Goal: Download file/media

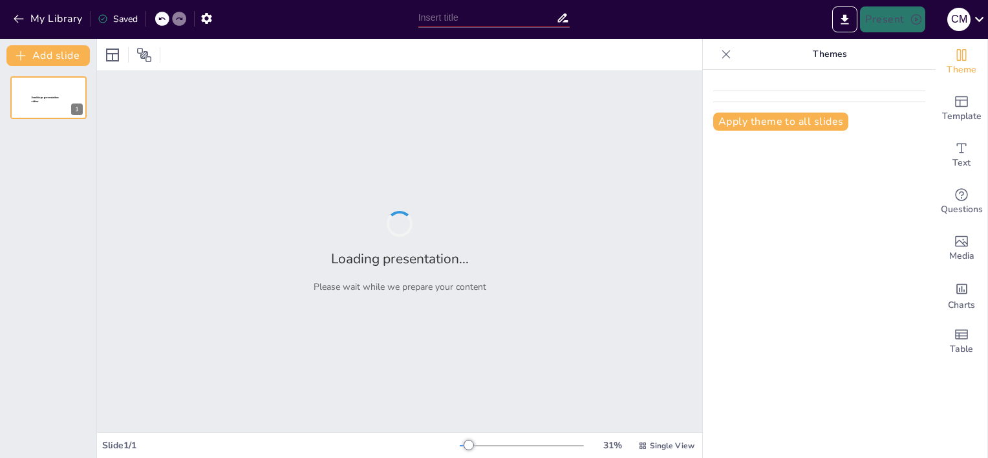
type input "Relaciones y Funciones en la Teoría de Conjuntos: Prueba de Conocimiento"
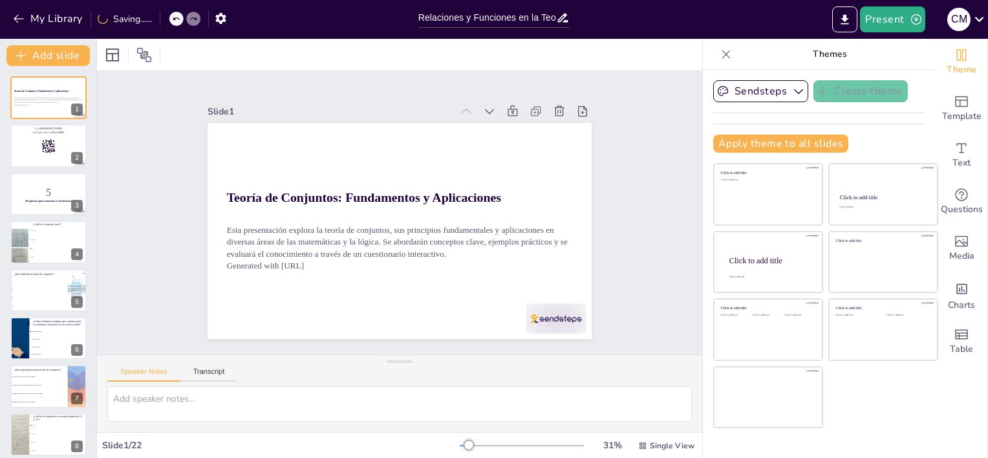
checkbox input "true"
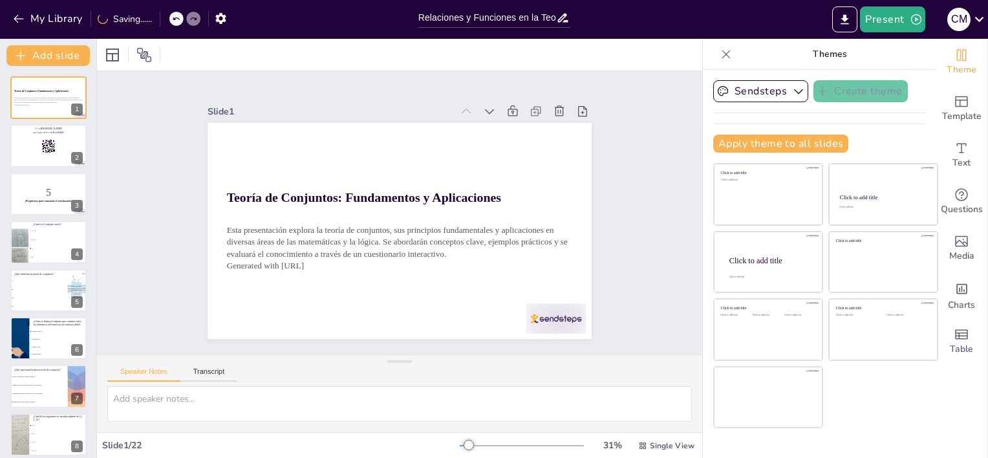
checkbox input "true"
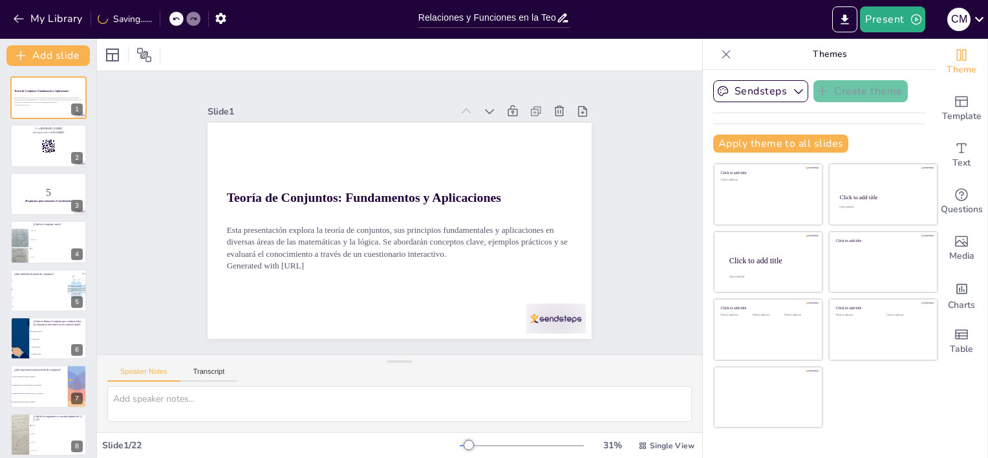
checkbox input "true"
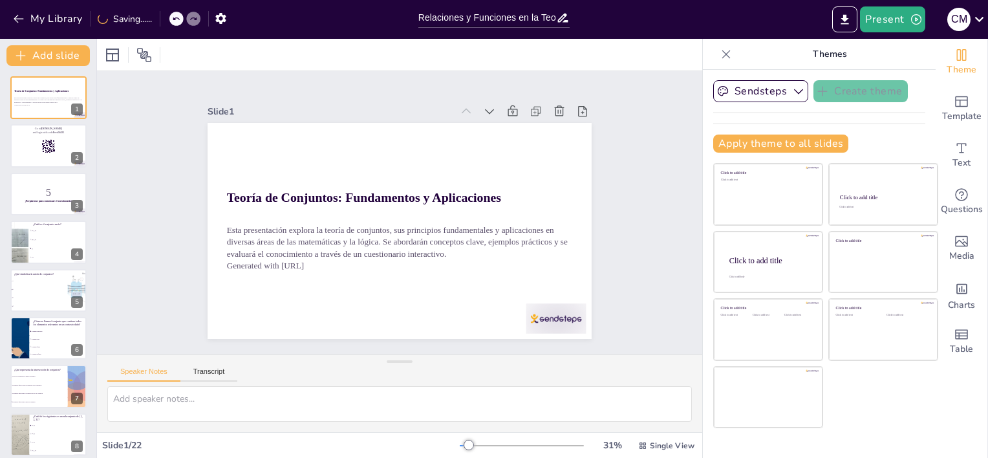
checkbox input "true"
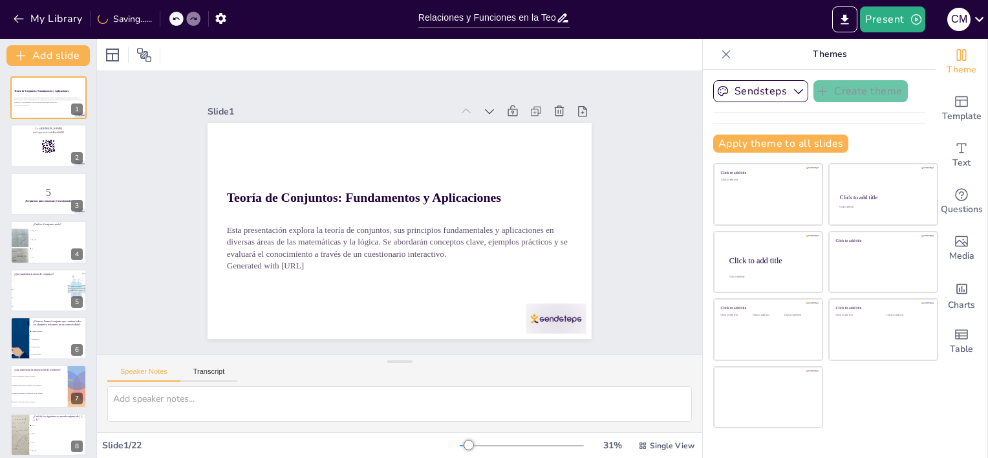
checkbox input "true"
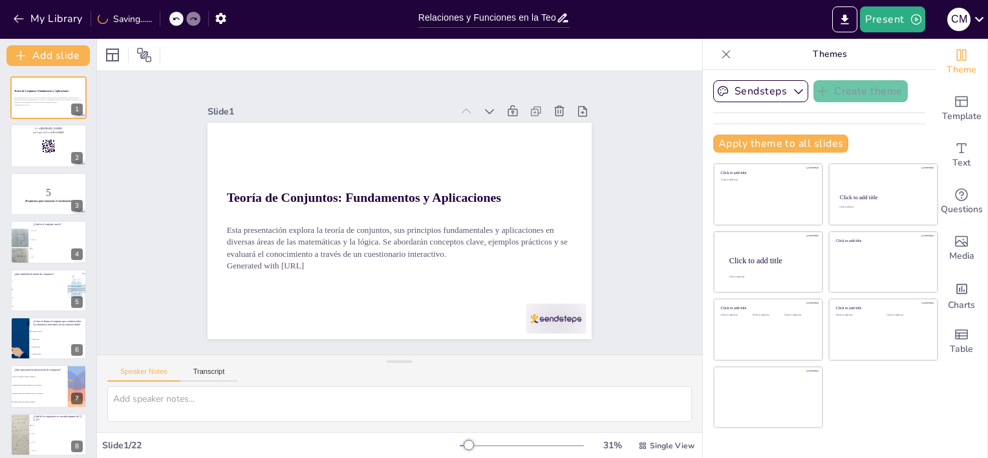
checkbox input "true"
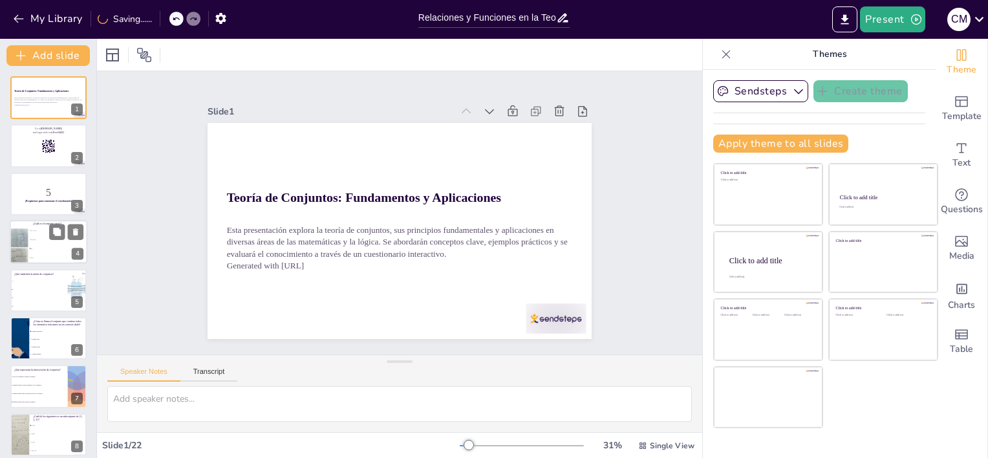
checkbox input "true"
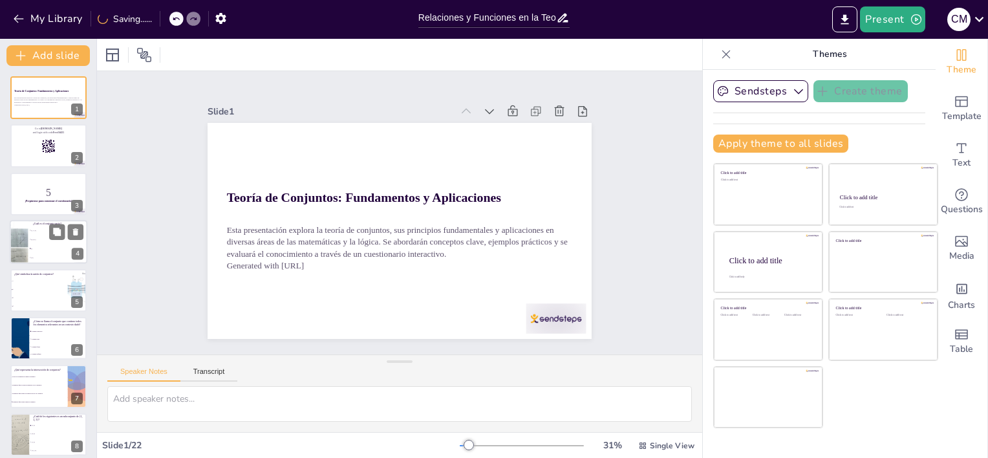
checkbox input "true"
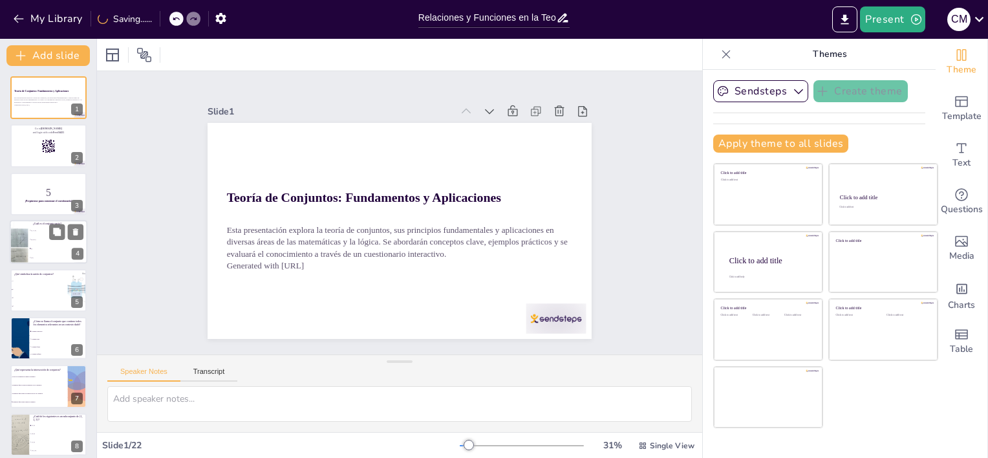
checkbox input "true"
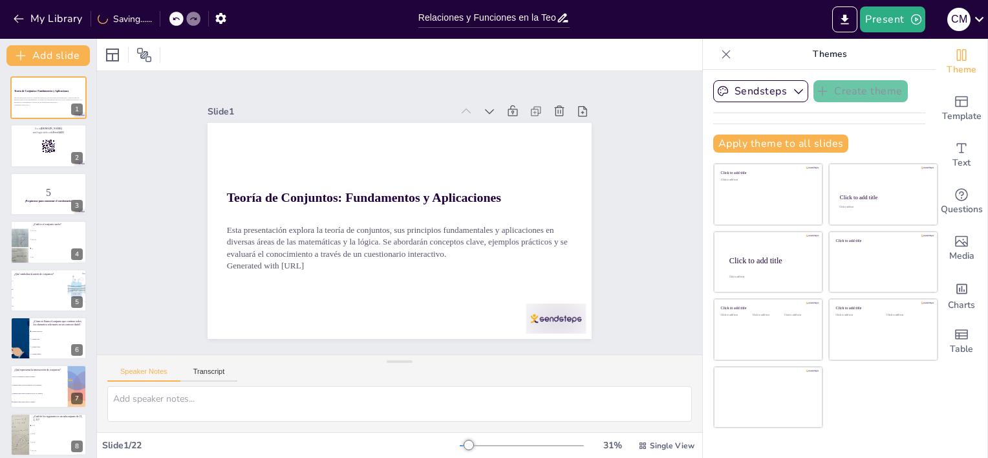
checkbox input "true"
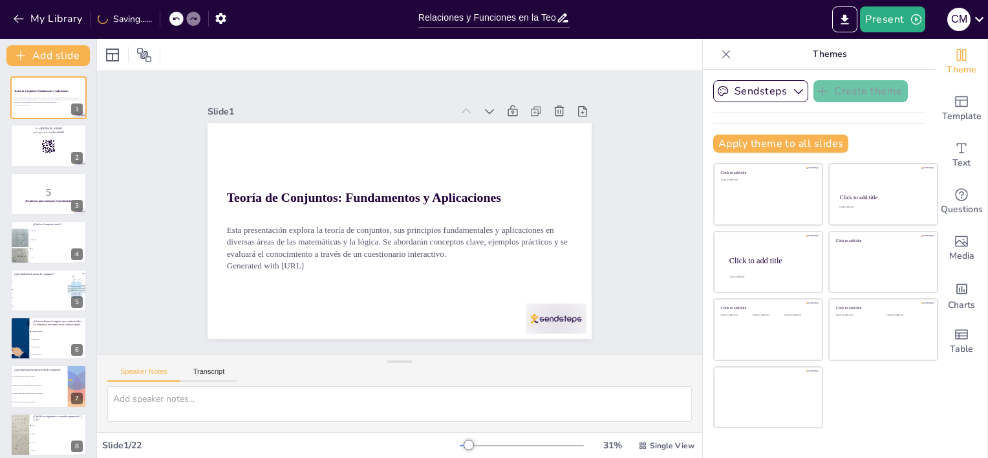
checkbox input "true"
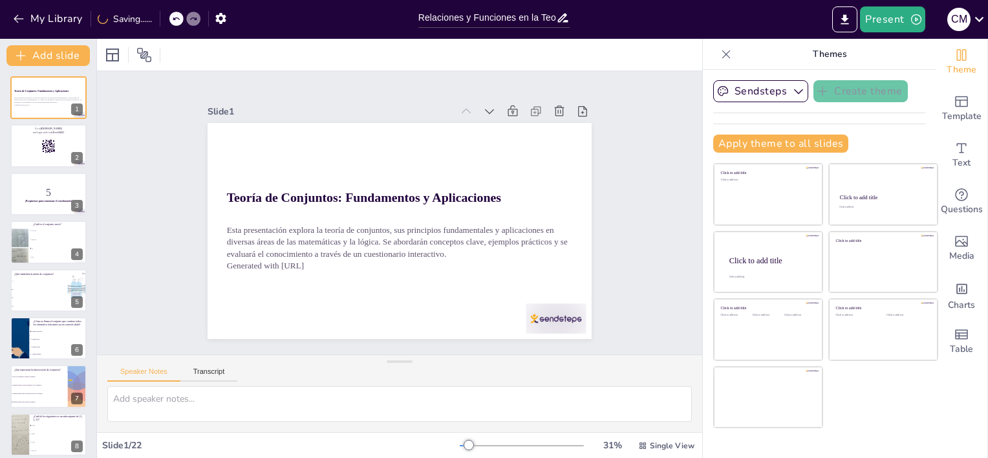
checkbox input "true"
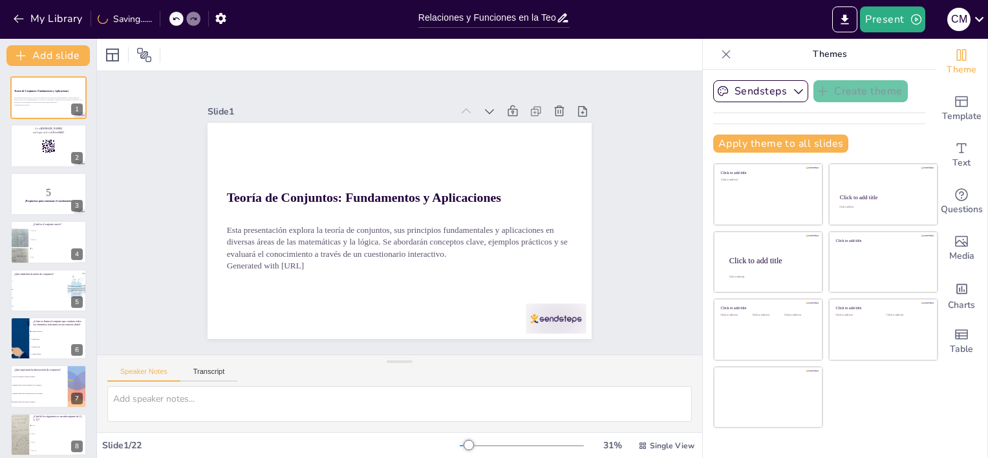
checkbox input "true"
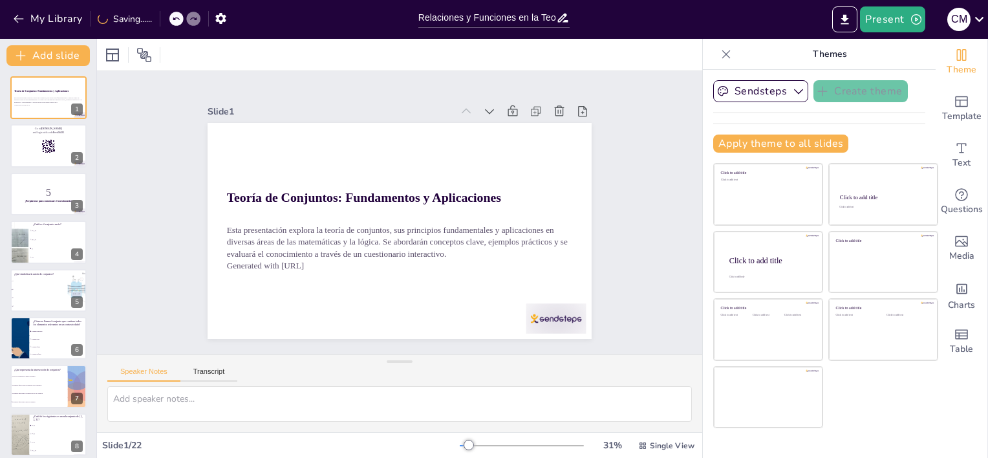
checkbox input "true"
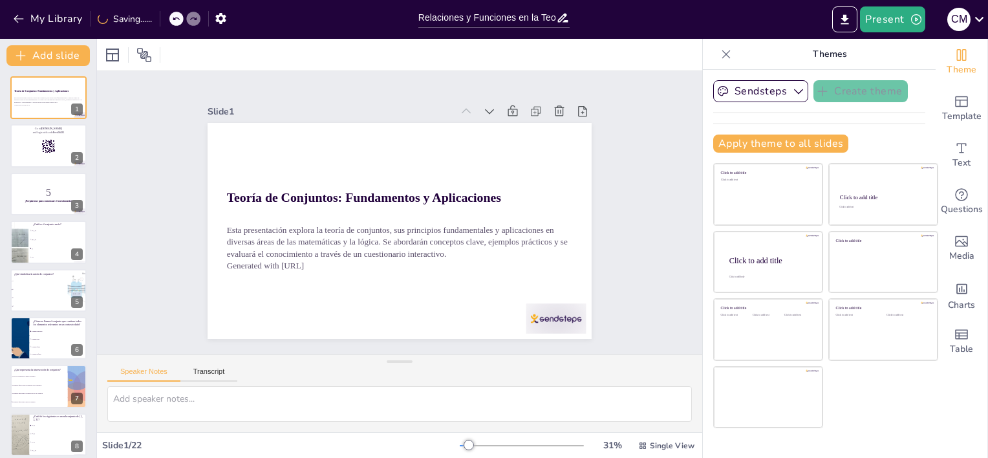
checkbox input "true"
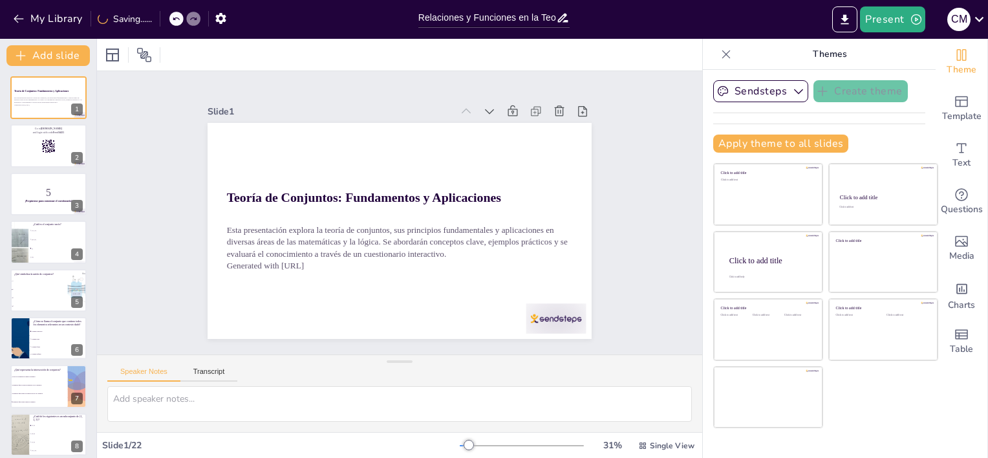
checkbox input "true"
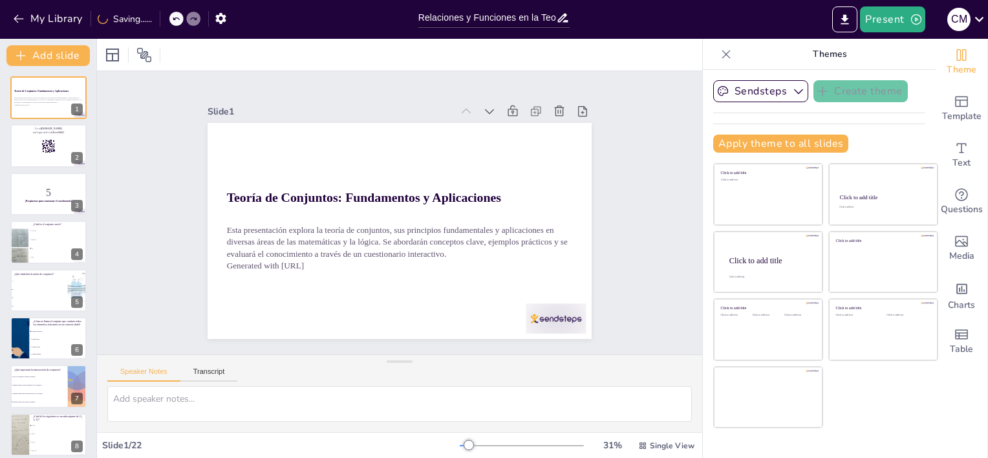
checkbox input "true"
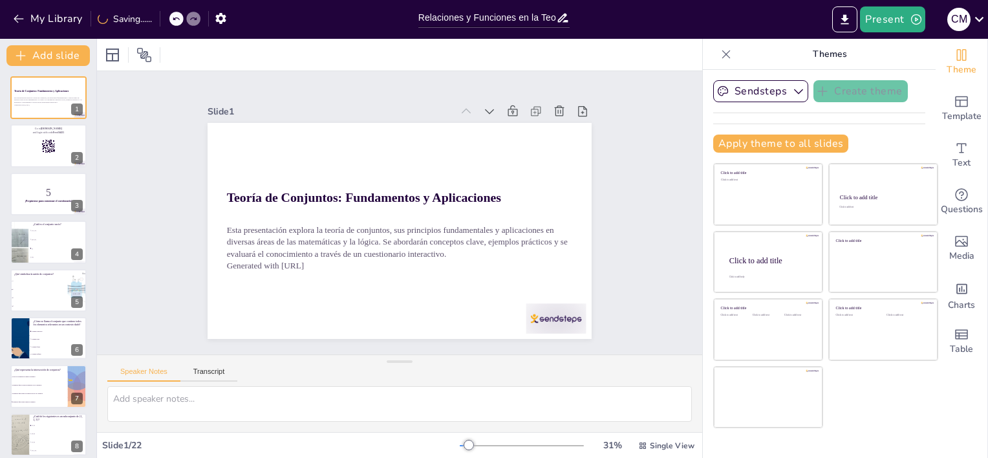
checkbox input "true"
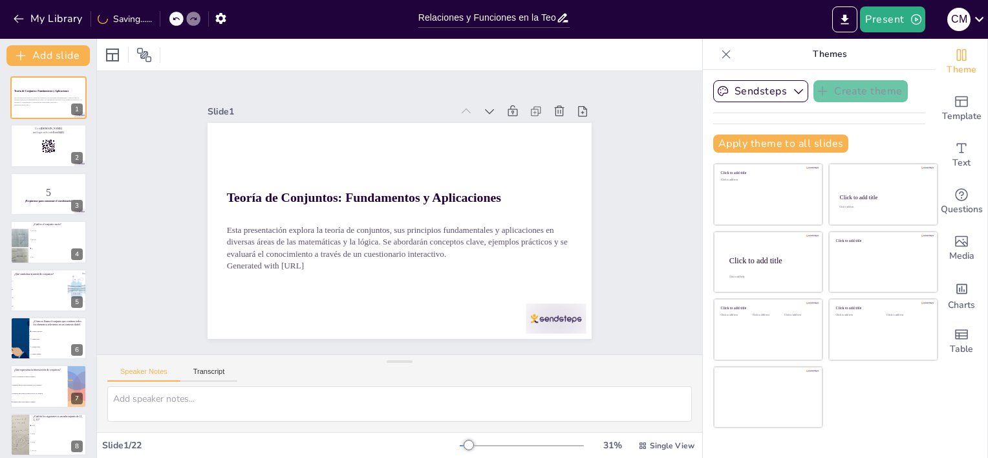
checkbox input "true"
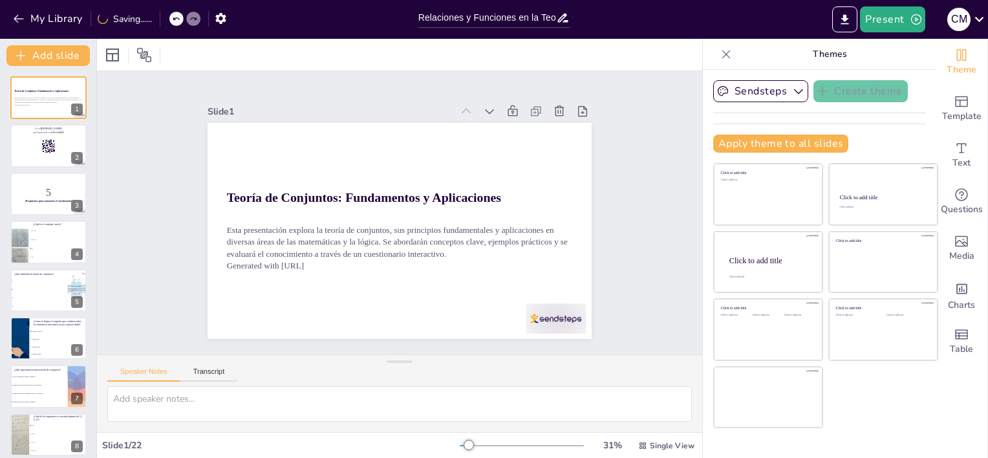
checkbox input "true"
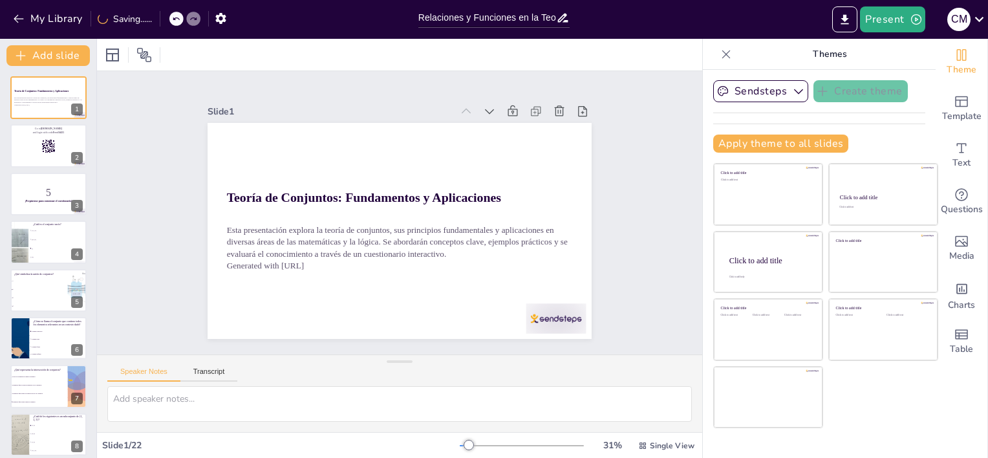
checkbox input "true"
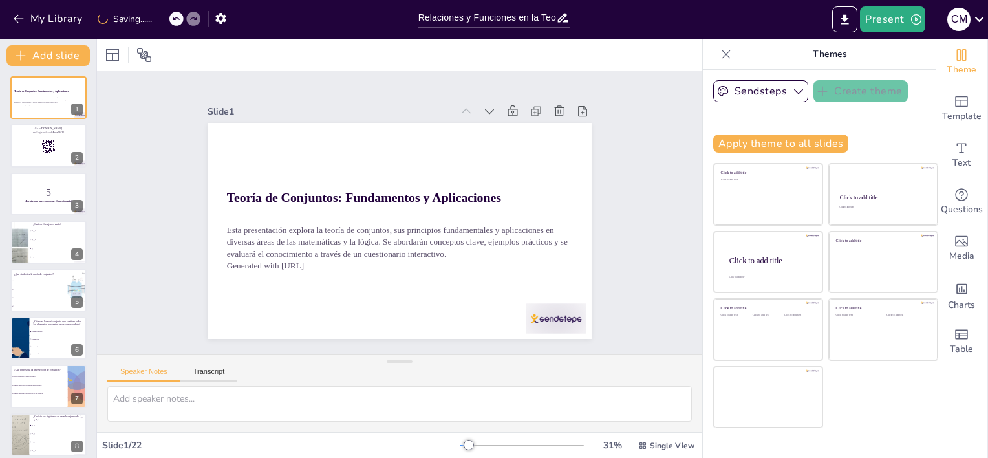
checkbox input "true"
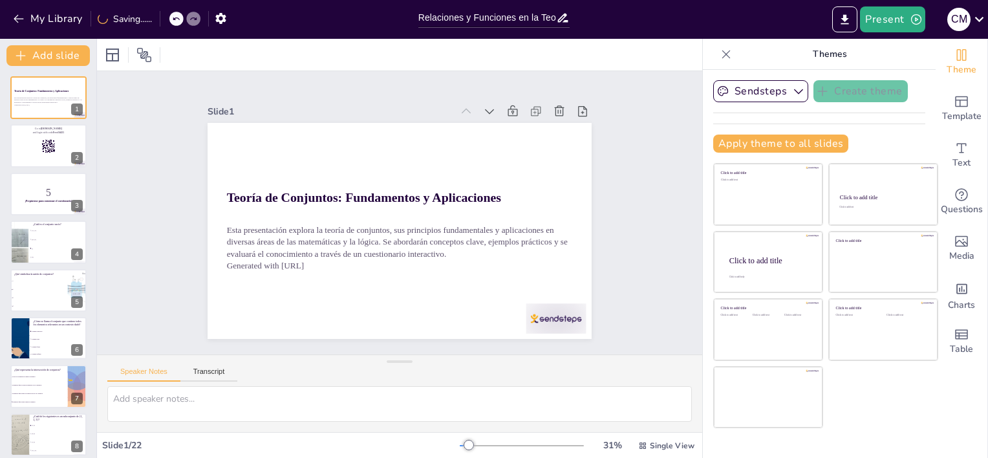
checkbox input "true"
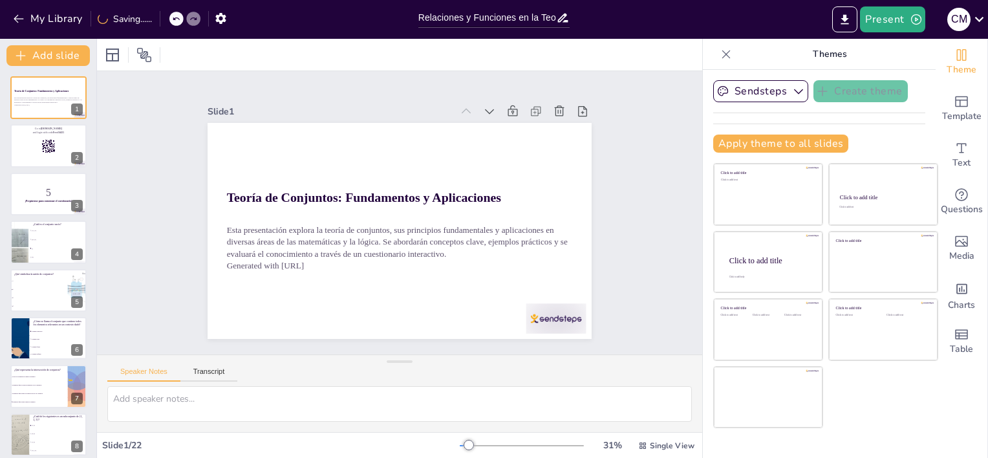
checkbox input "true"
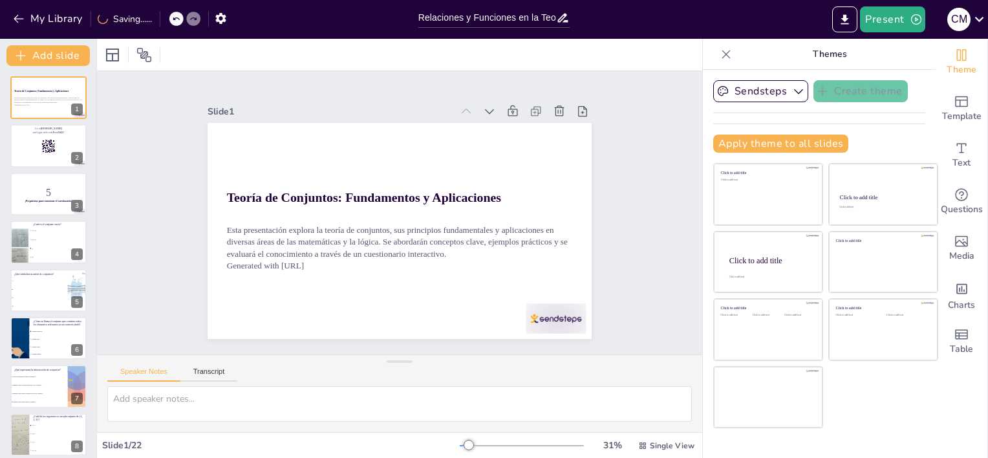
checkbox input "true"
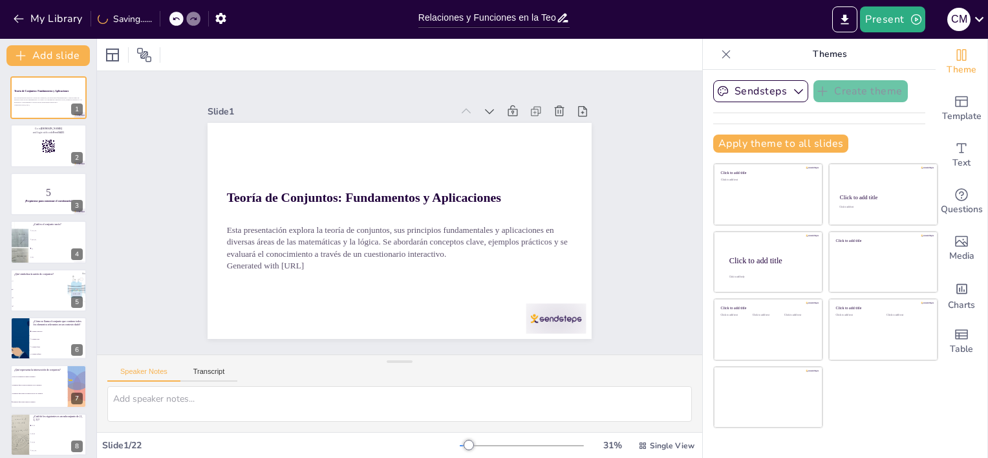
checkbox input "true"
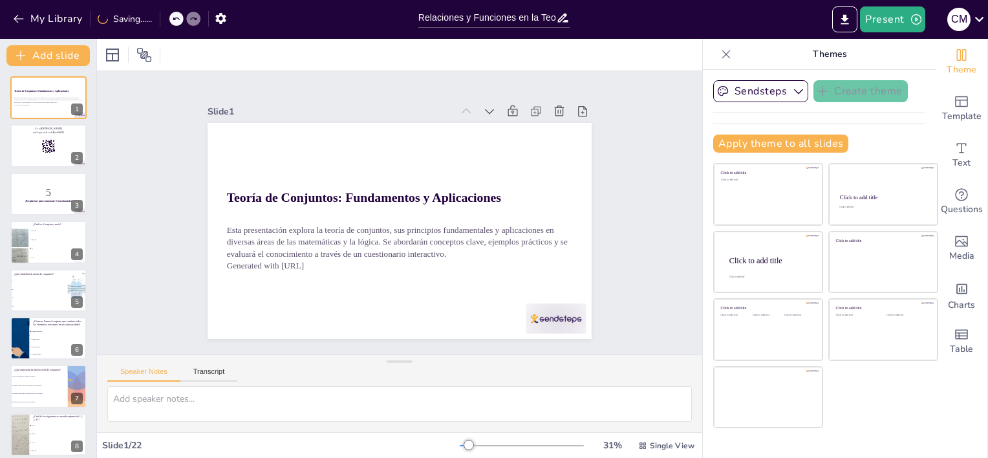
checkbox input "true"
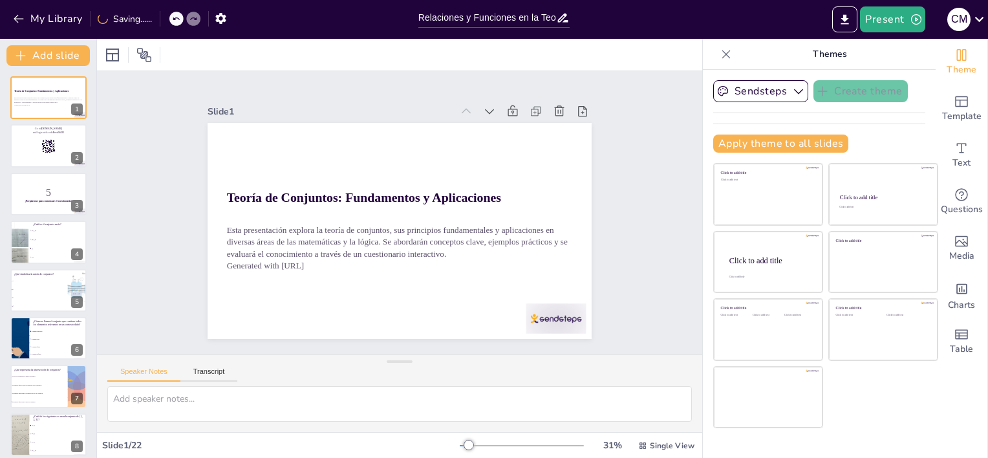
checkbox input "true"
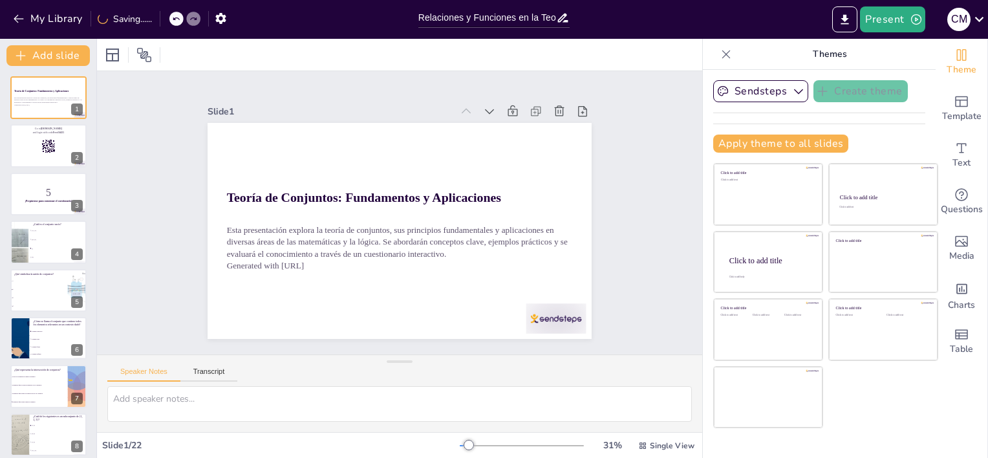
checkbox input "true"
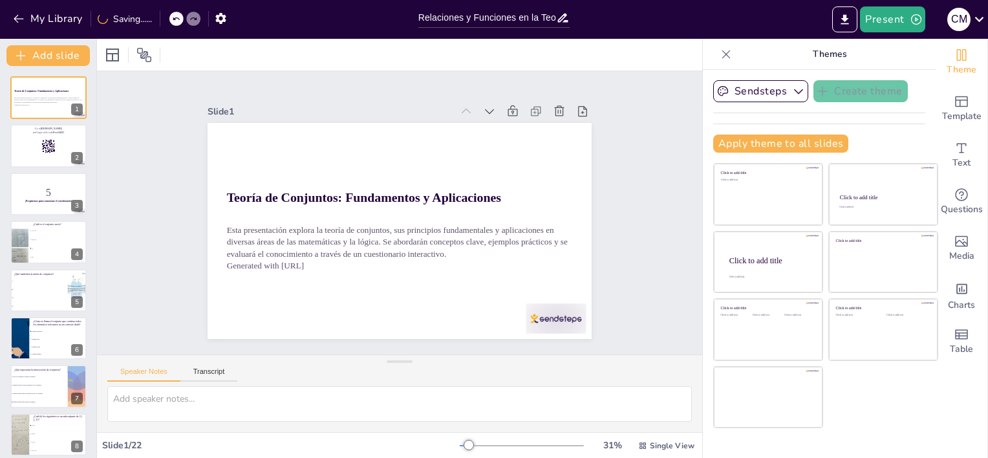
checkbox input "true"
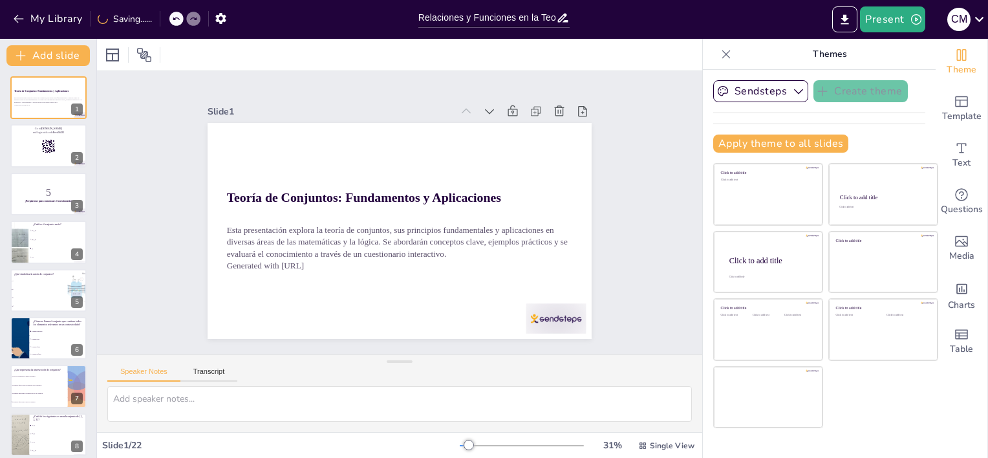
checkbox input "true"
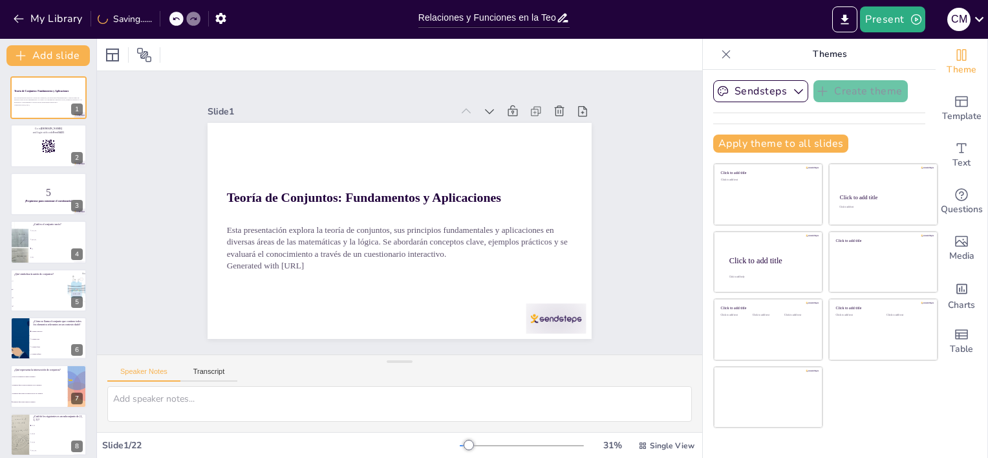
checkbox input "true"
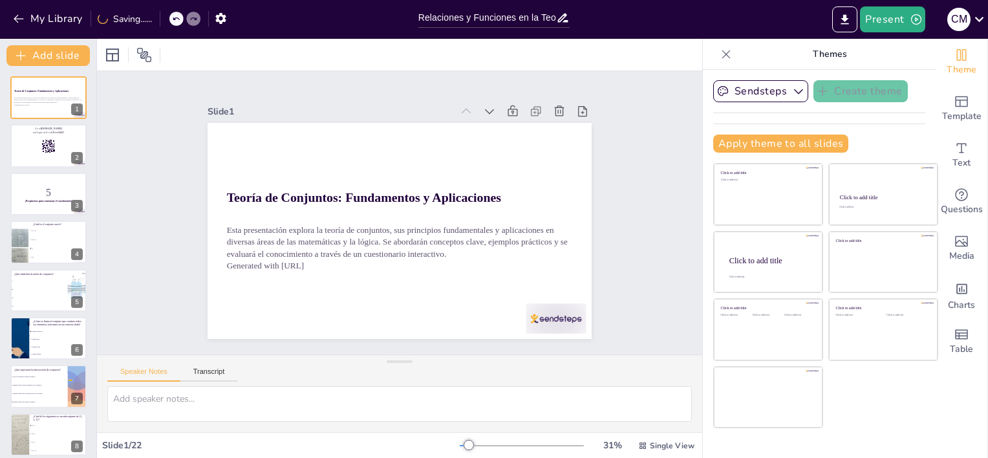
checkbox input "true"
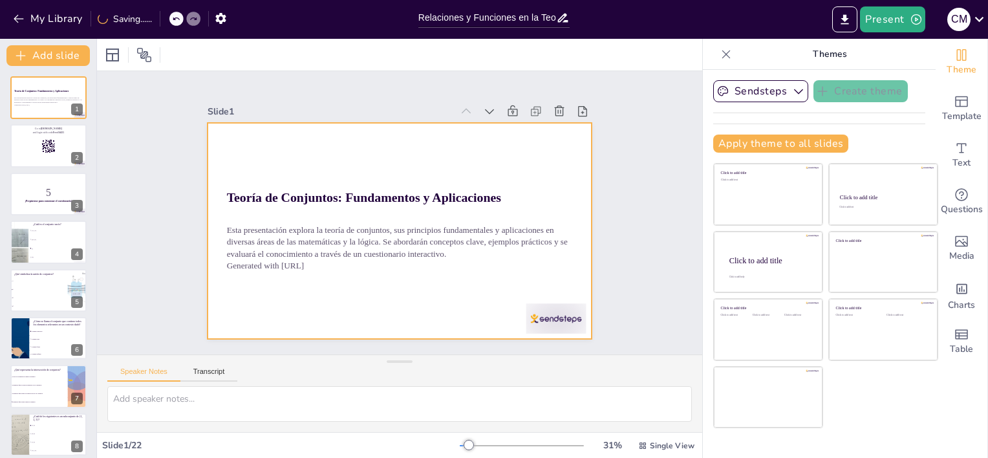
checkbox input "true"
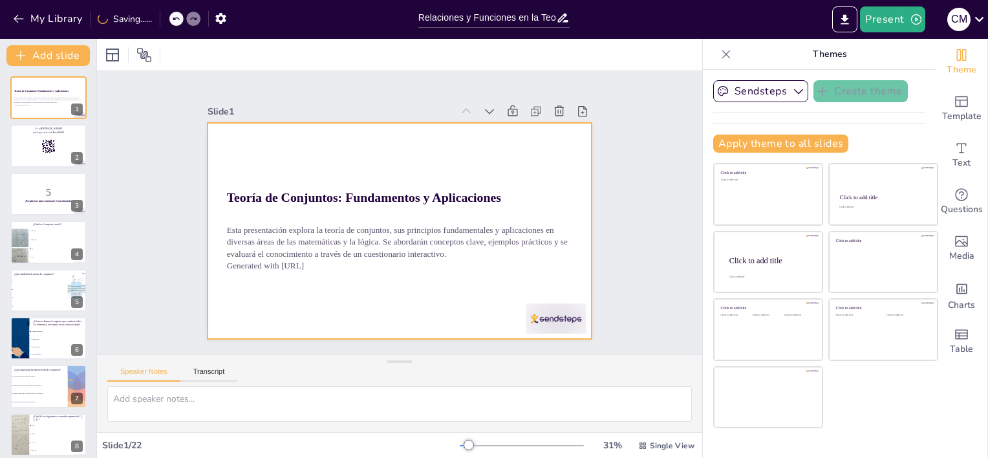
checkbox input "true"
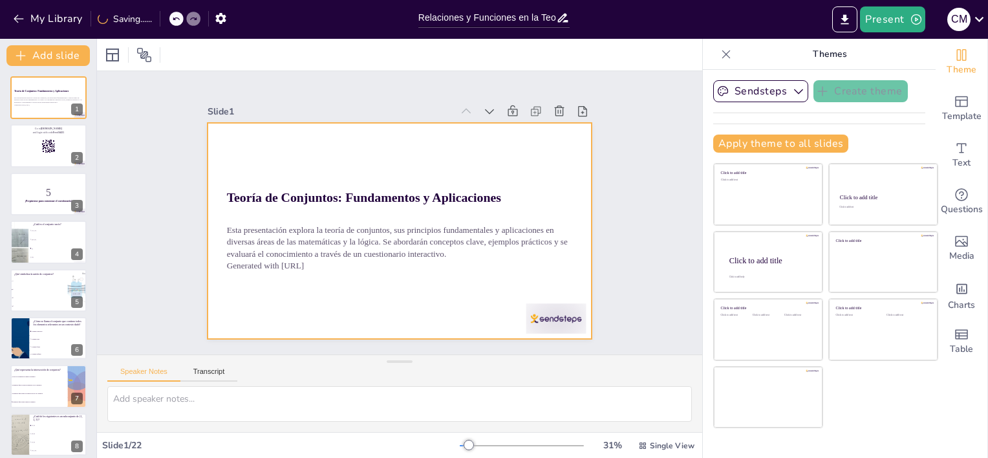
checkbox input "true"
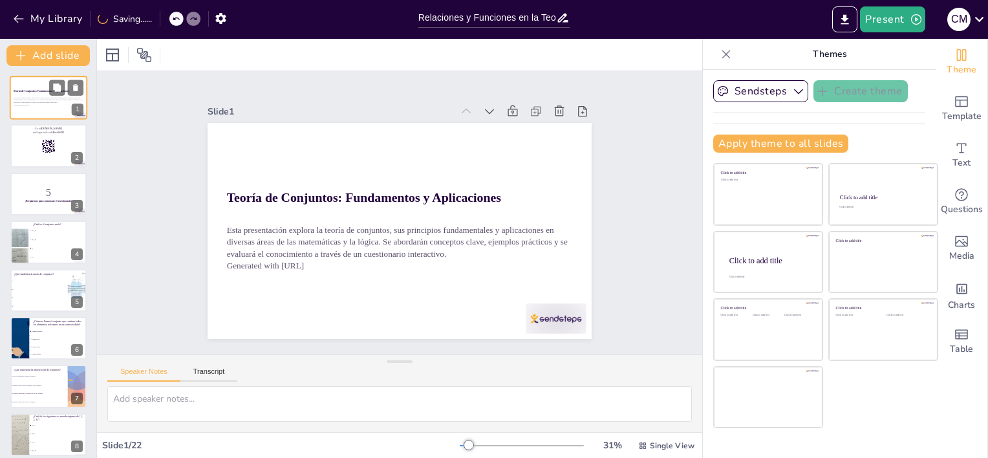
checkbox input "true"
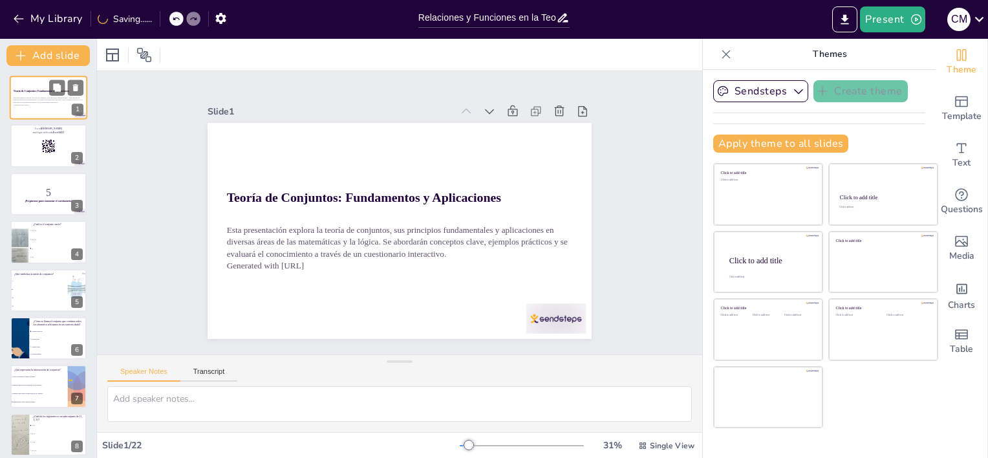
checkbox input "true"
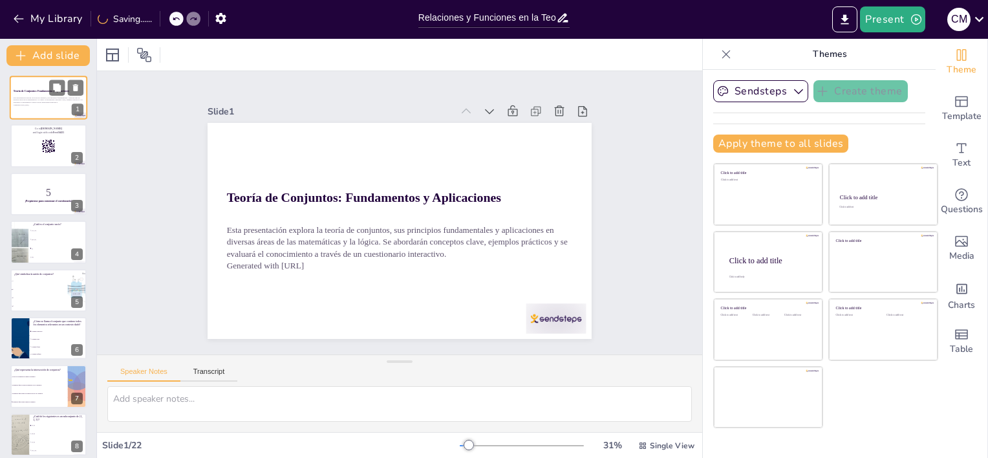
checkbox input "true"
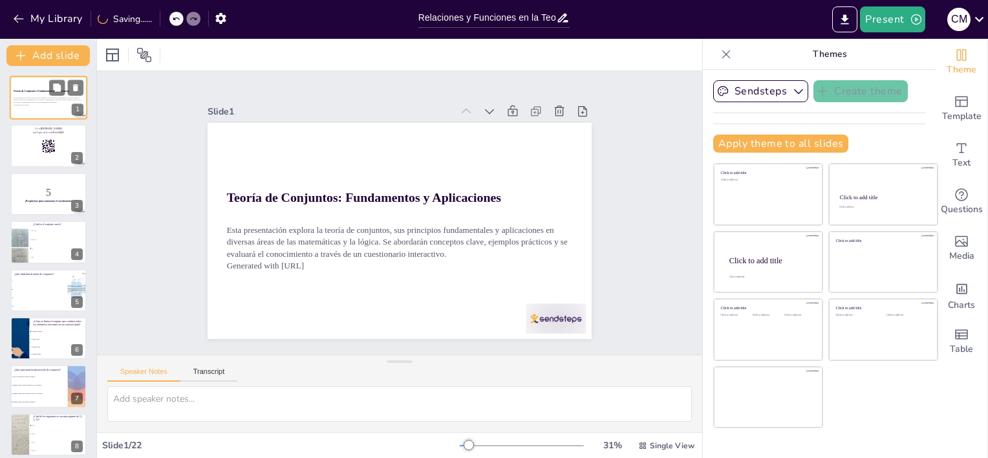
checkbox input "true"
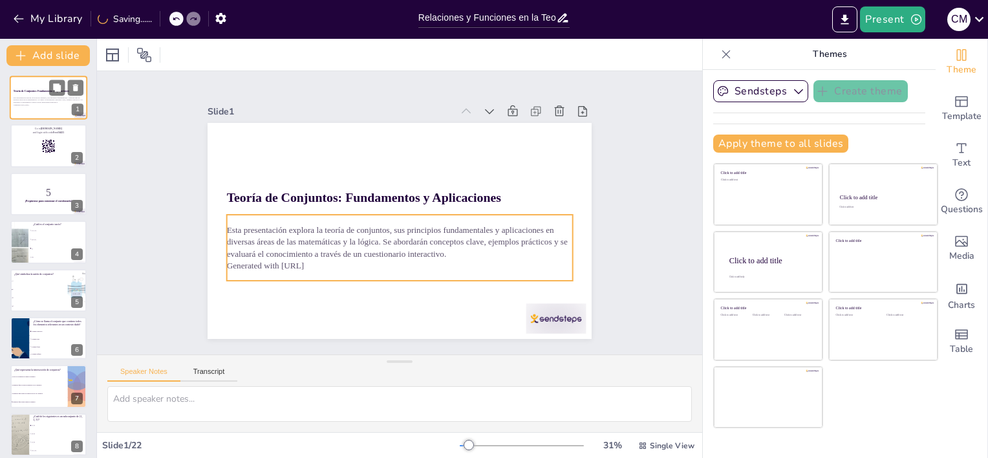
click at [39, 103] on p "Esta presentación explora la teoría de conjuntos, sus principios fundamentales …" at bounding box center [49, 99] width 70 height 7
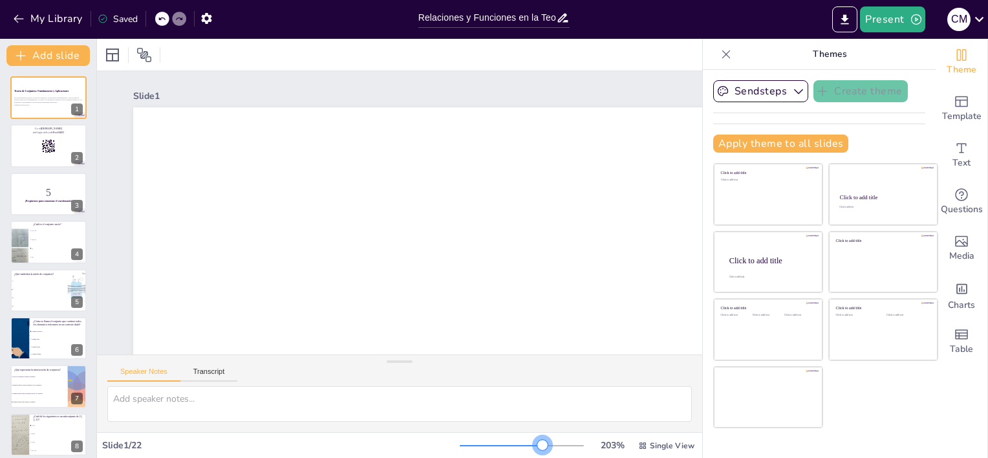
click at [534, 441] on div at bounding box center [522, 445] width 124 height 10
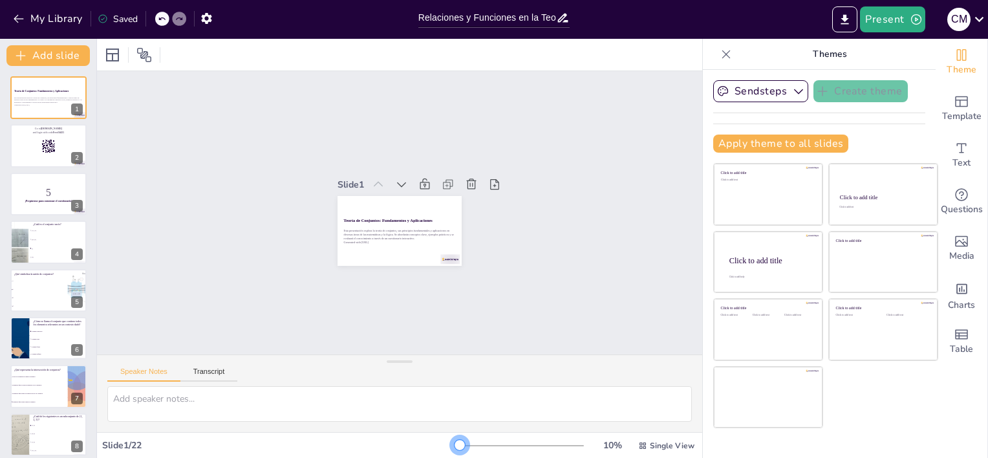
drag, startPoint x: 535, startPoint y: 442, endPoint x: 429, endPoint y: 446, distance: 105.5
click at [429, 446] on div "Slide 1 / 22 10 % Single View" at bounding box center [399, 445] width 605 height 21
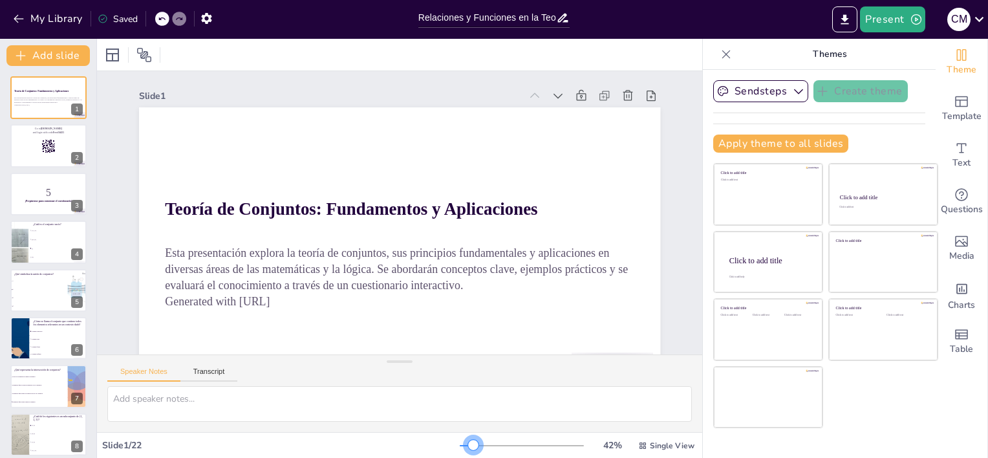
drag, startPoint x: 458, startPoint y: 446, endPoint x: 465, endPoint y: 445, distance: 7.2
click at [465, 445] on div at bounding box center [522, 445] width 124 height 10
click at [890, 16] on button "Present" at bounding box center [892, 19] width 65 height 26
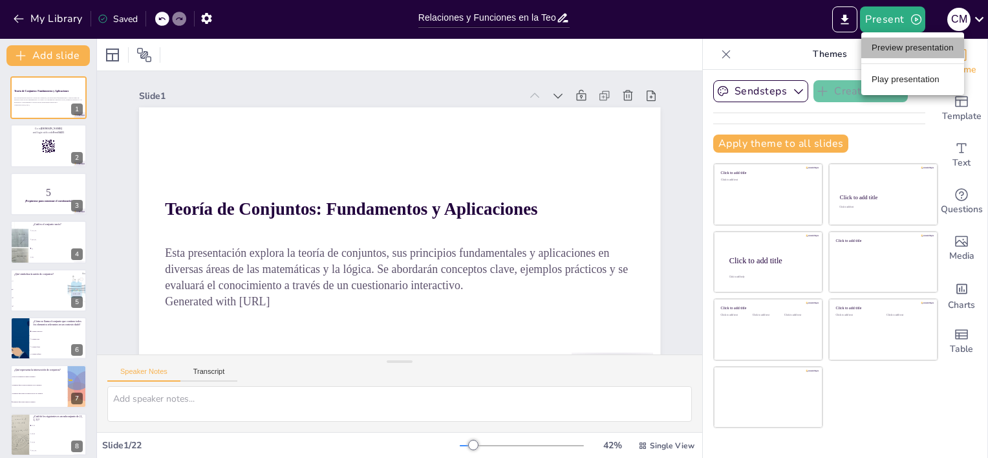
click at [936, 47] on li "Preview presentation" at bounding box center [912, 48] width 103 height 21
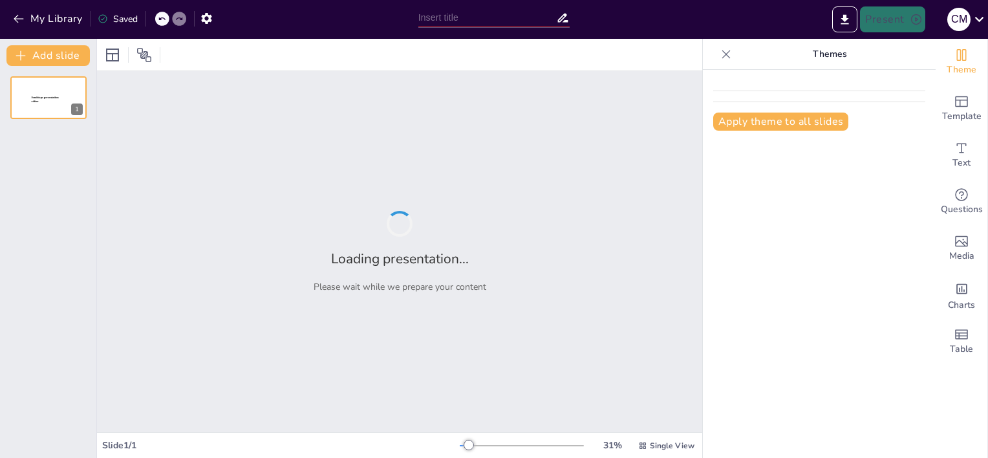
type input "Relaciones y Funciones en la Teoría de Conjuntos: Prueba de Conocimiento"
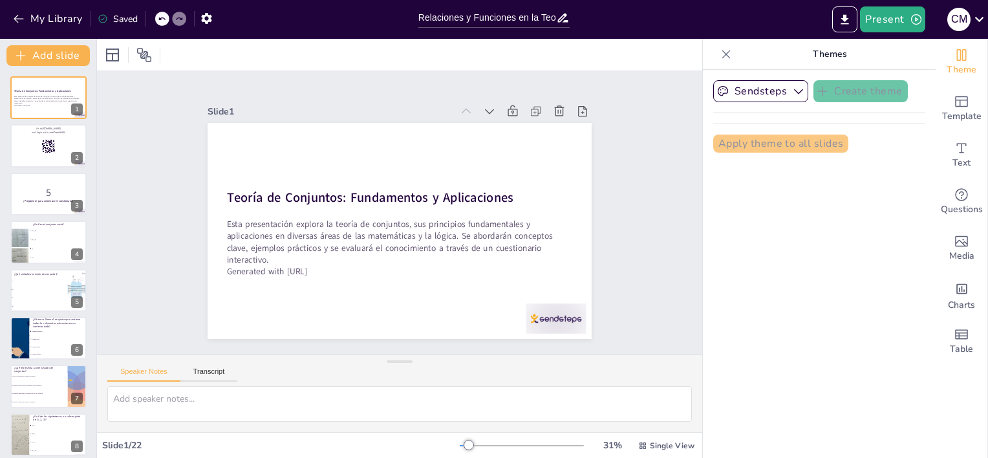
checkbox input "true"
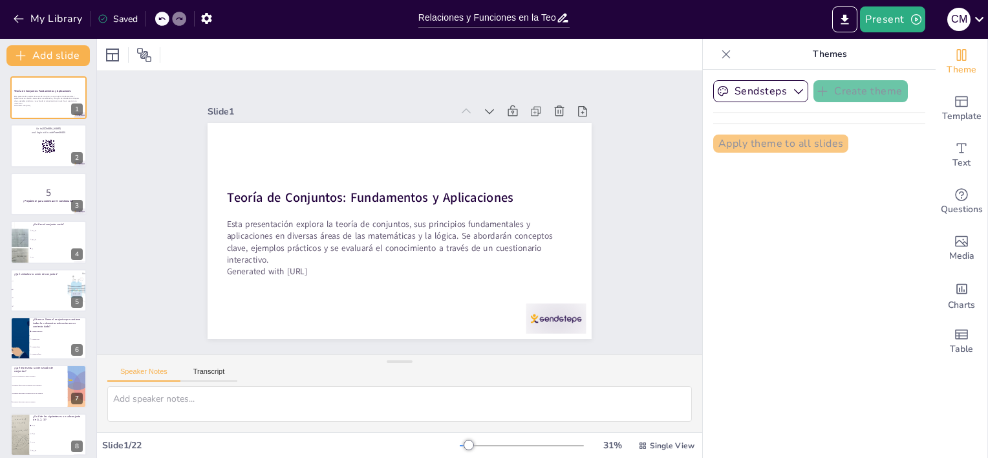
checkbox input "true"
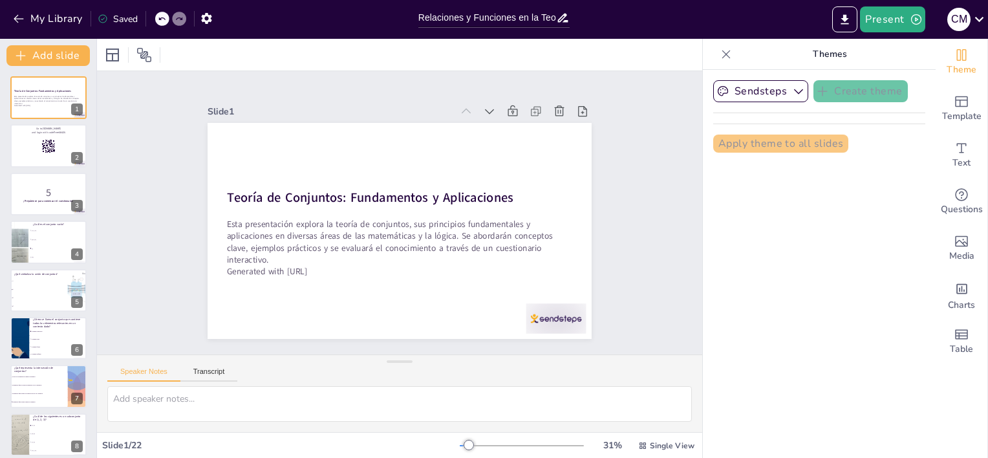
checkbox input "true"
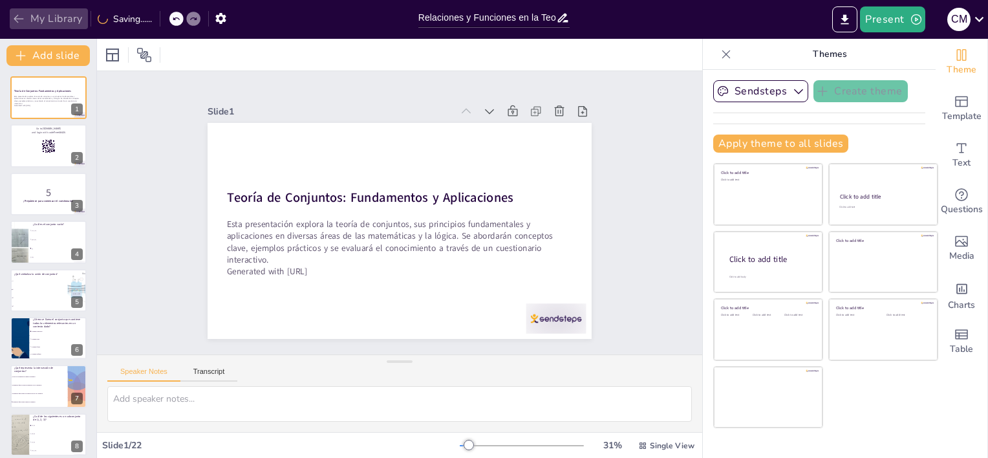
click at [52, 18] on button "My Library" at bounding box center [49, 18] width 78 height 21
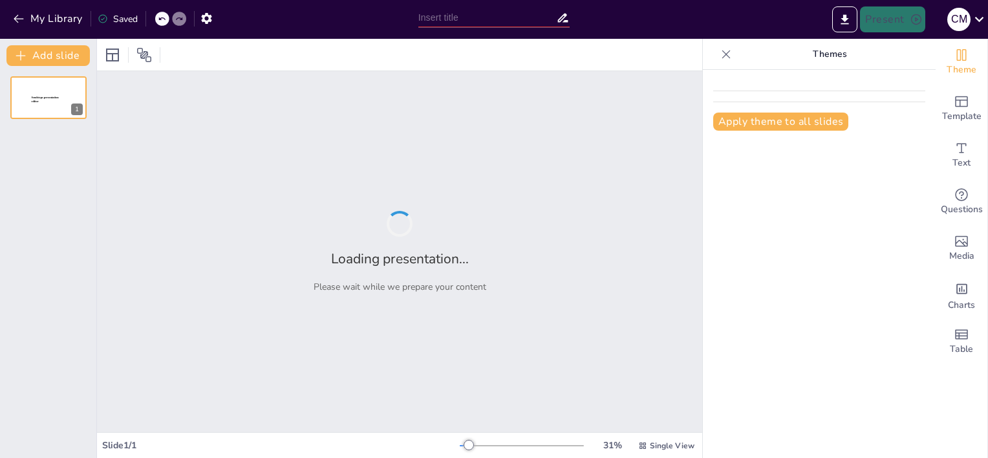
type input "Relaciones y Funciones en la Teoría de Conjuntos: Prueba de Conocimiento"
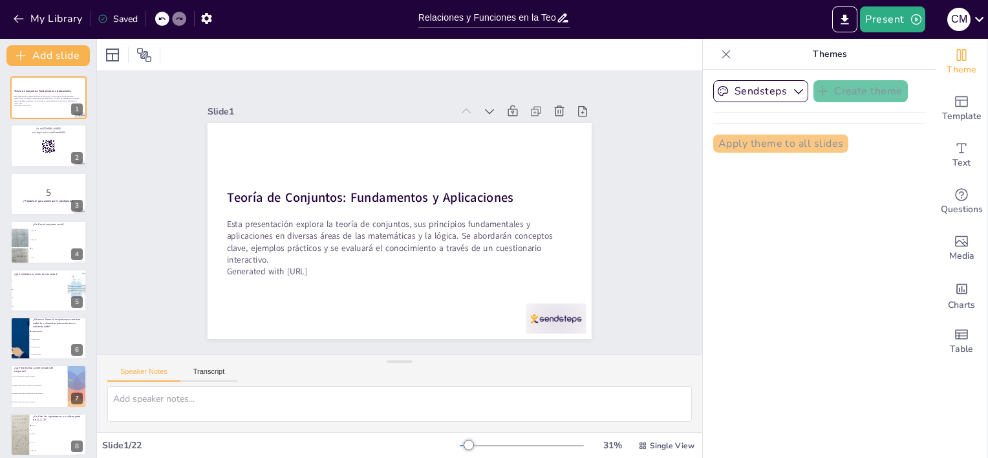
checkbox input "true"
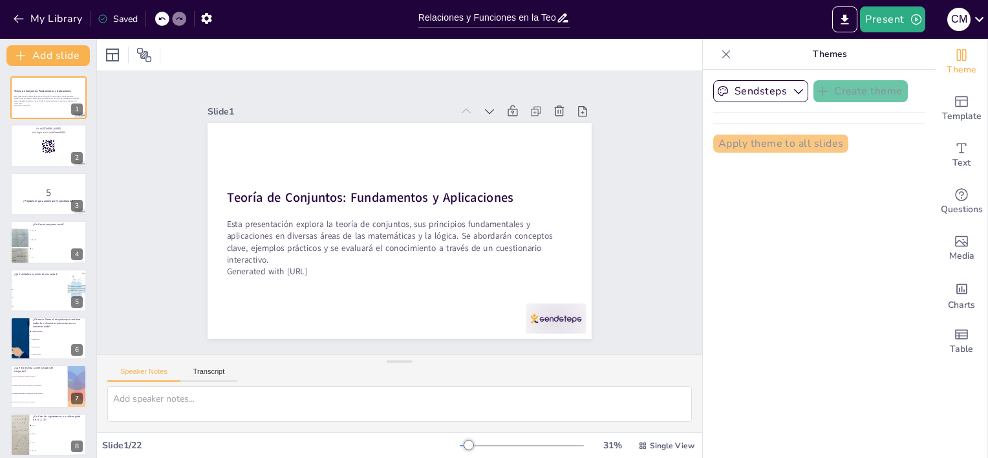
checkbox input "true"
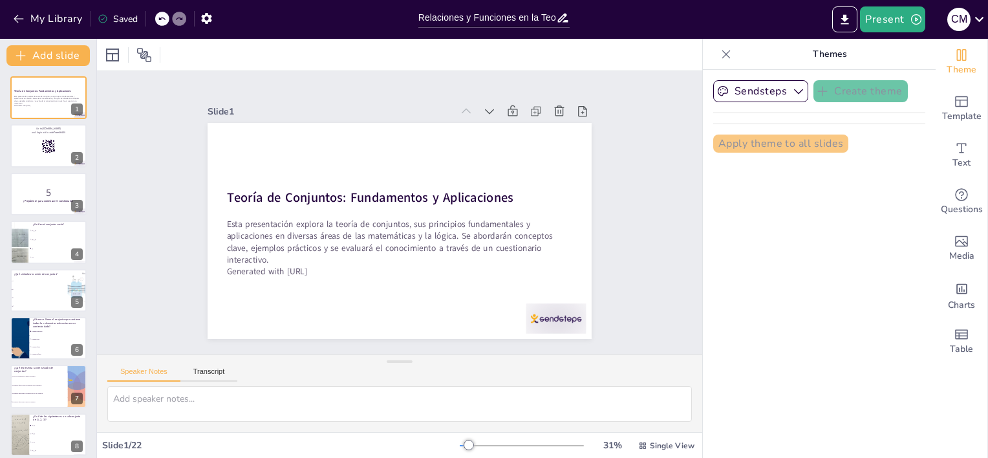
checkbox input "true"
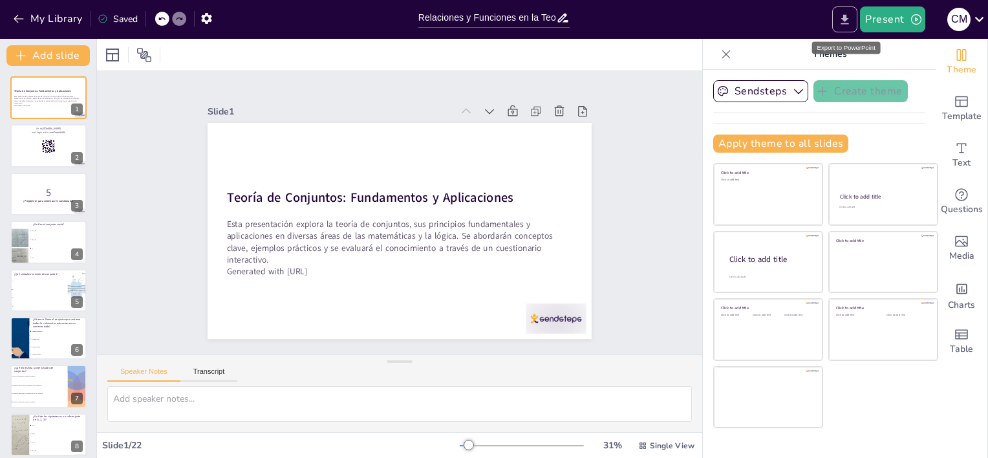
click at [846, 25] on icon "Export to PowerPoint" at bounding box center [845, 20] width 14 height 14
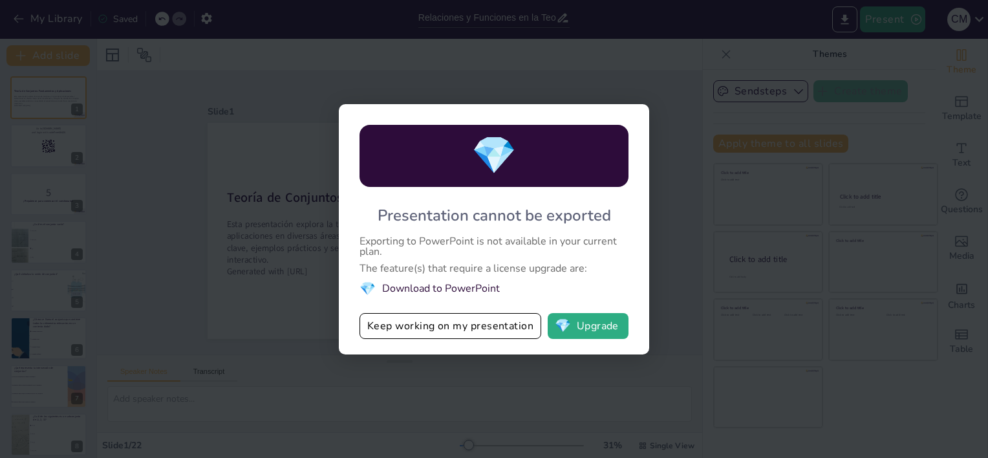
click at [468, 285] on li "💎 Download to PowerPoint" at bounding box center [494, 288] width 269 height 17
click at [435, 325] on button "Keep working on my presentation" at bounding box center [451, 326] width 182 height 26
checkbox input "true"
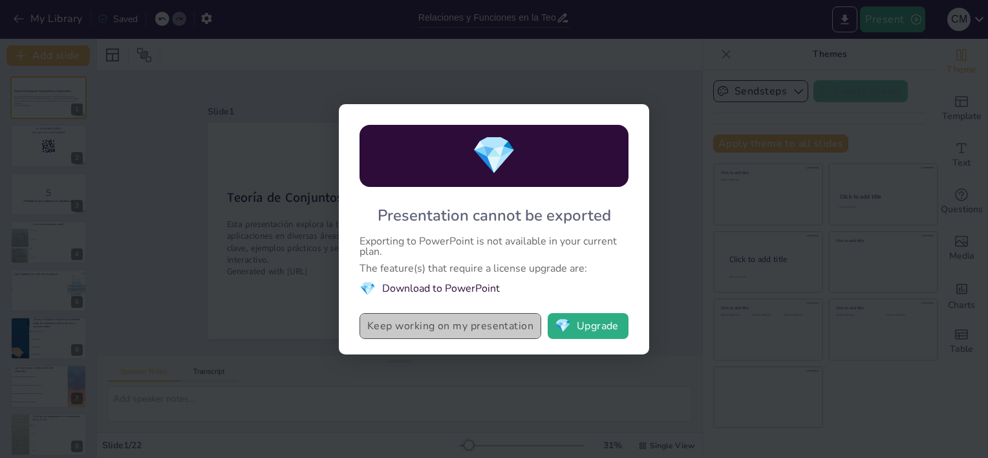
checkbox input "true"
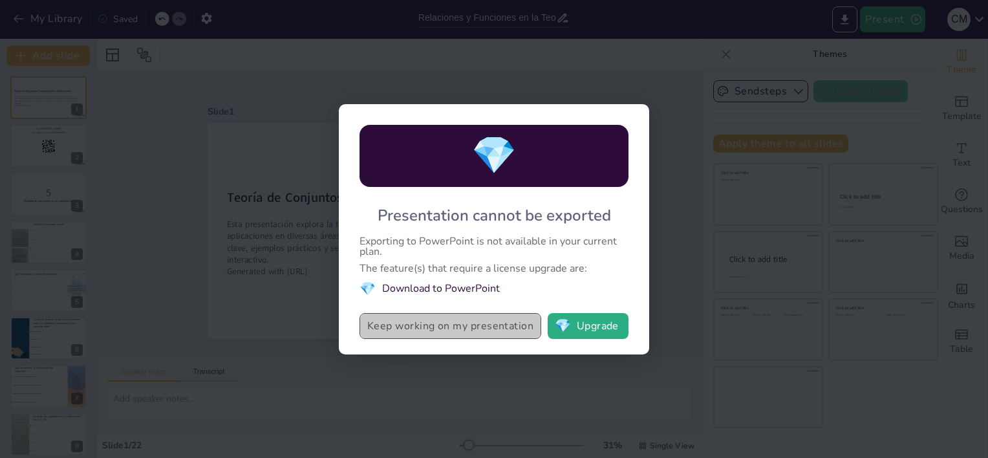
checkbox input "true"
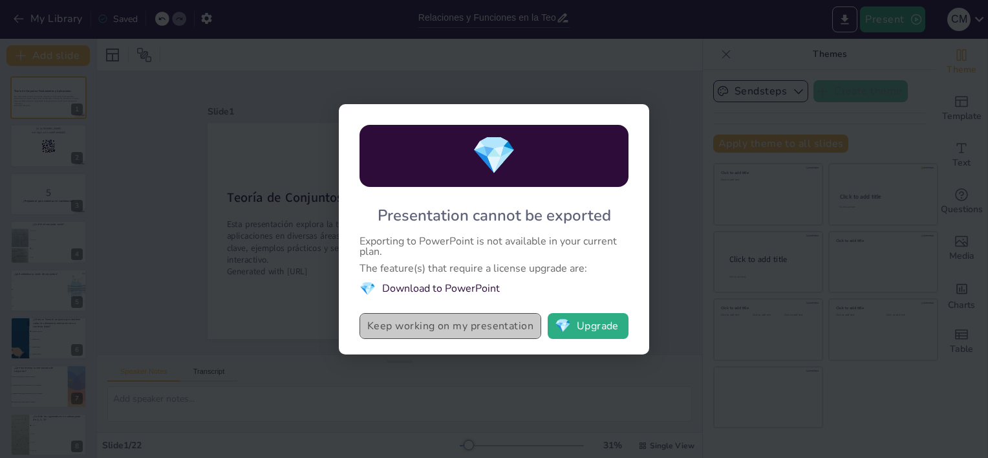
checkbox input "true"
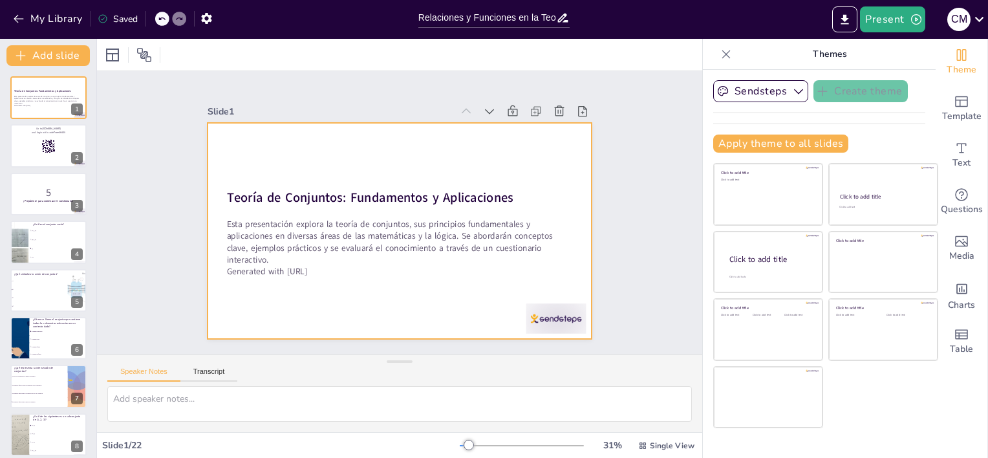
checkbox input "true"
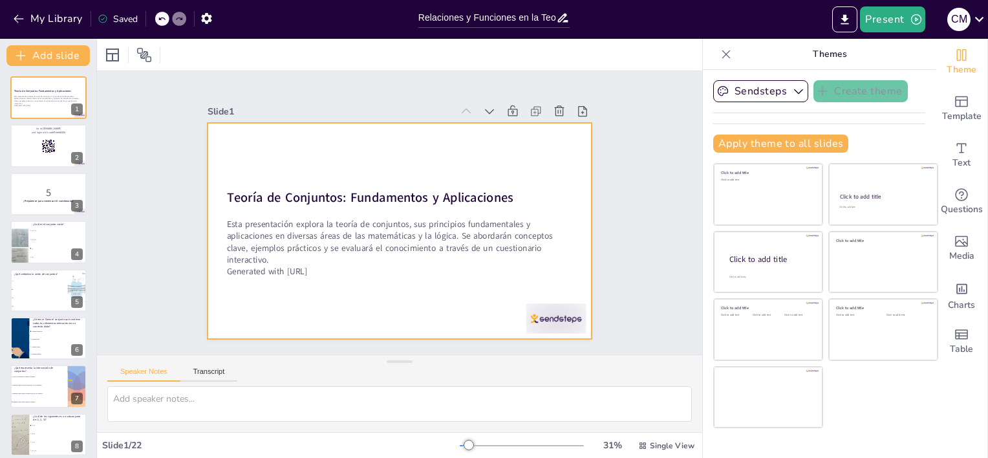
checkbox input "true"
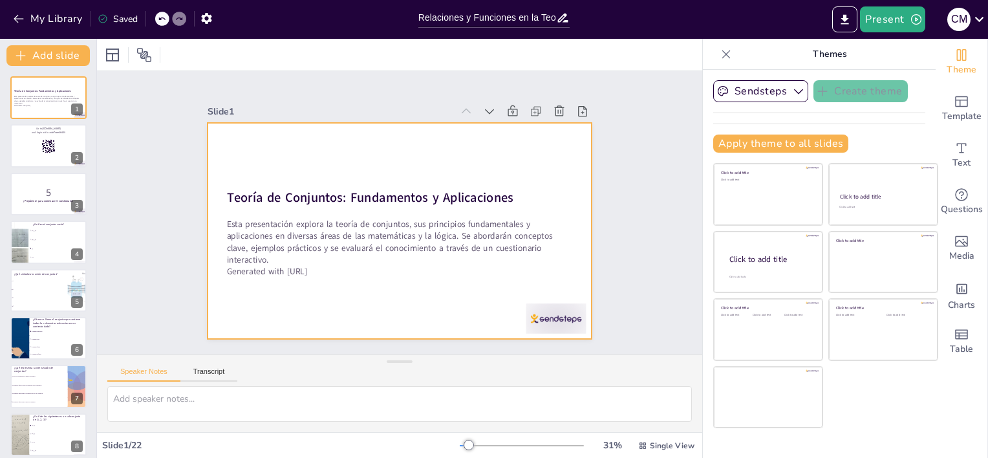
checkbox input "true"
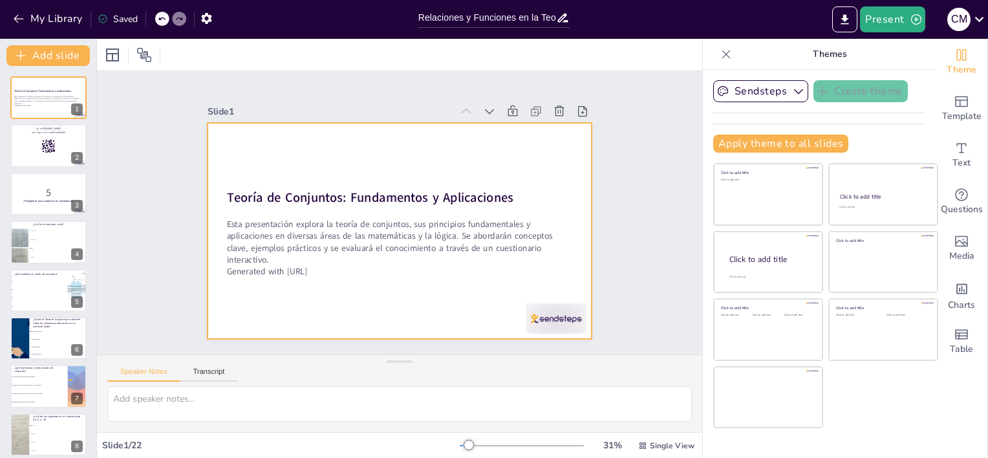
checkbox input "true"
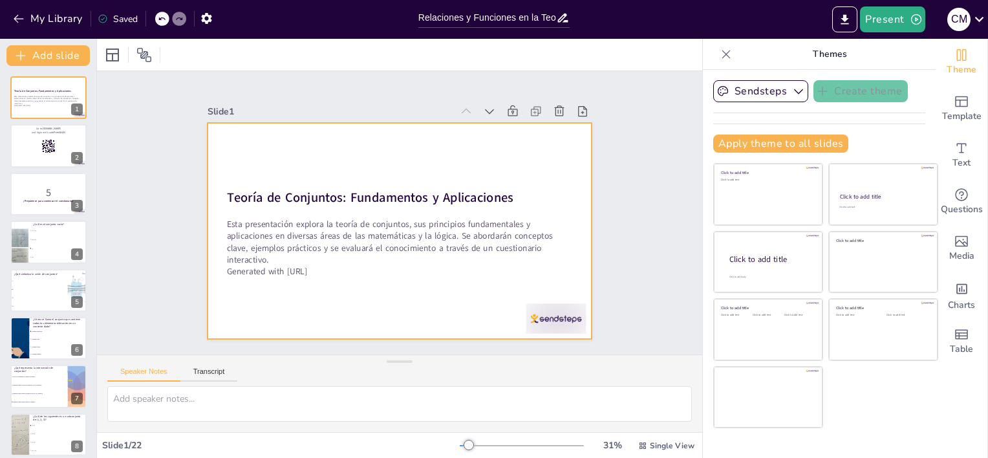
checkbox input "true"
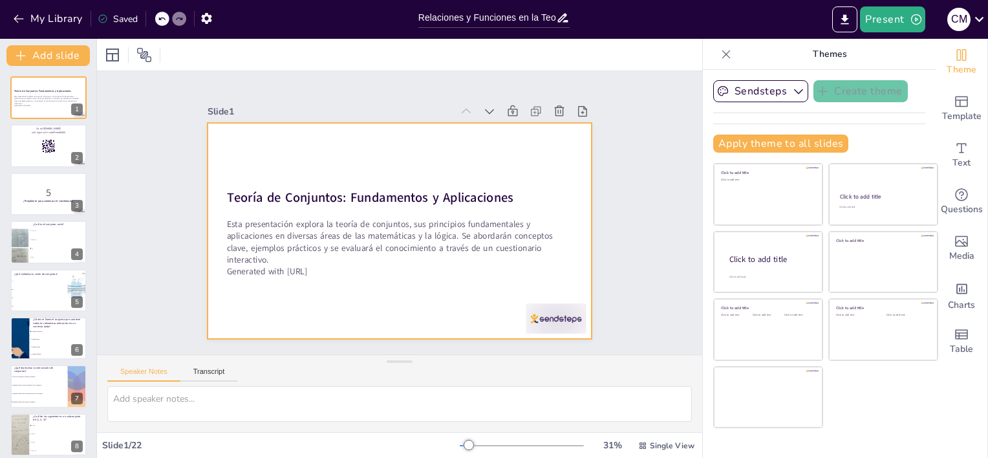
checkbox input "true"
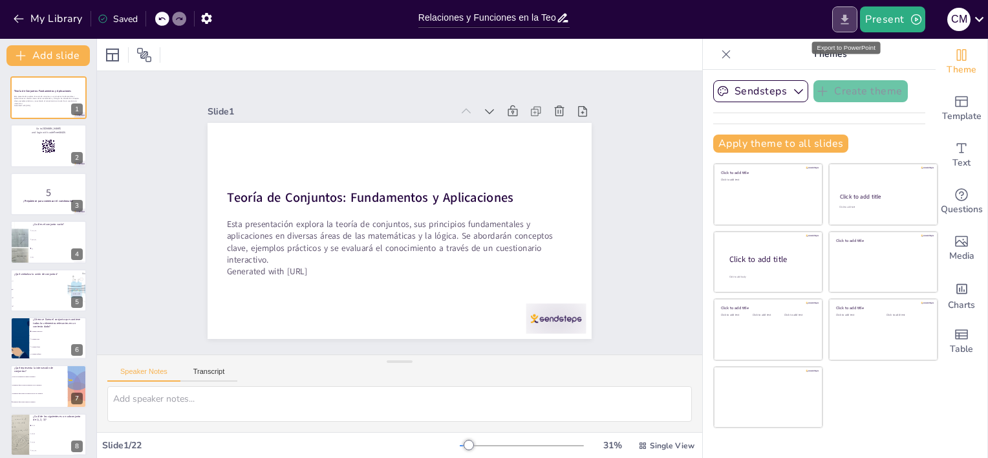
click at [851, 21] on icon "Export to PowerPoint" at bounding box center [845, 20] width 14 height 14
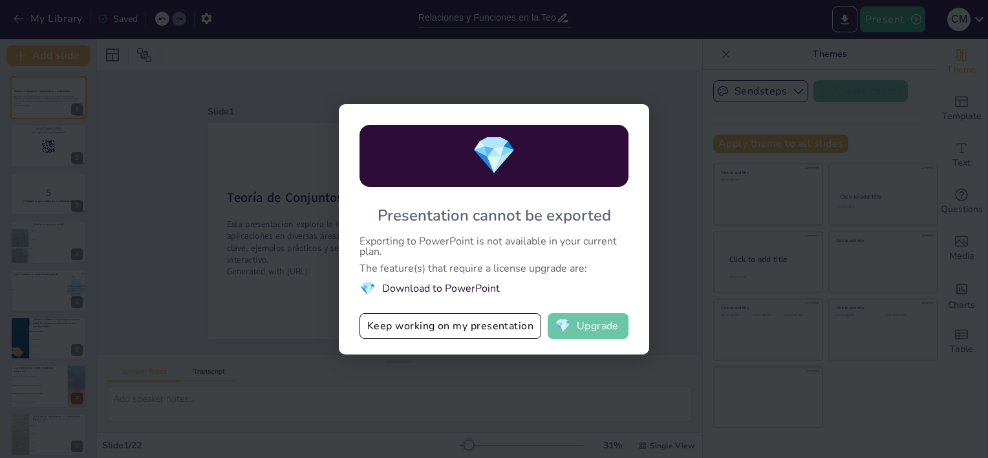
click at [582, 330] on button "💎 Upgrade" at bounding box center [588, 326] width 81 height 26
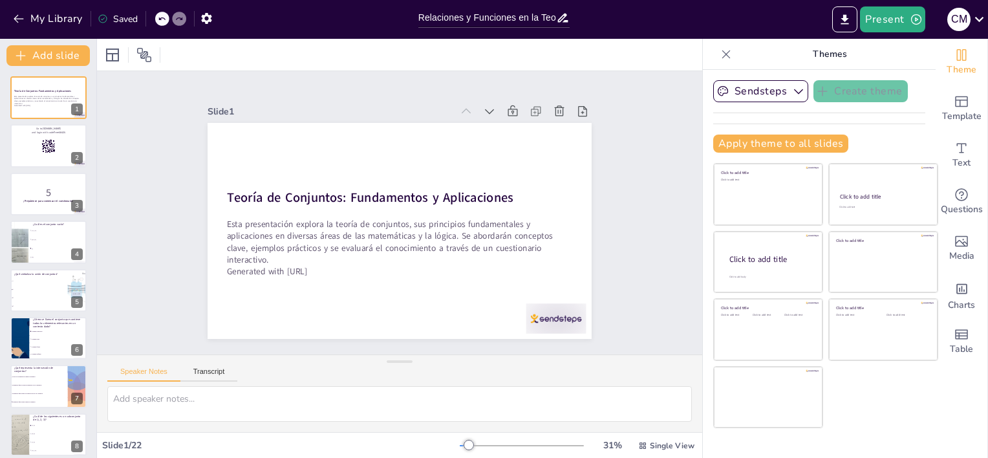
checkbox input "true"
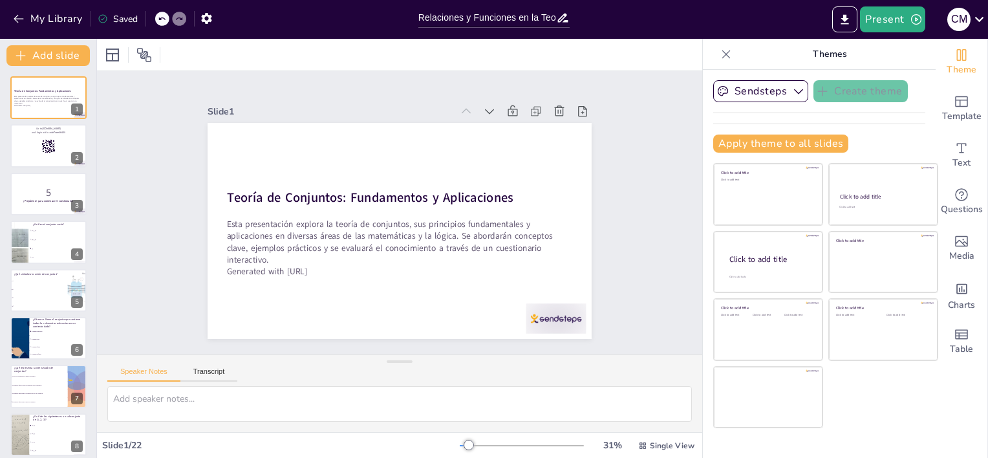
checkbox input "true"
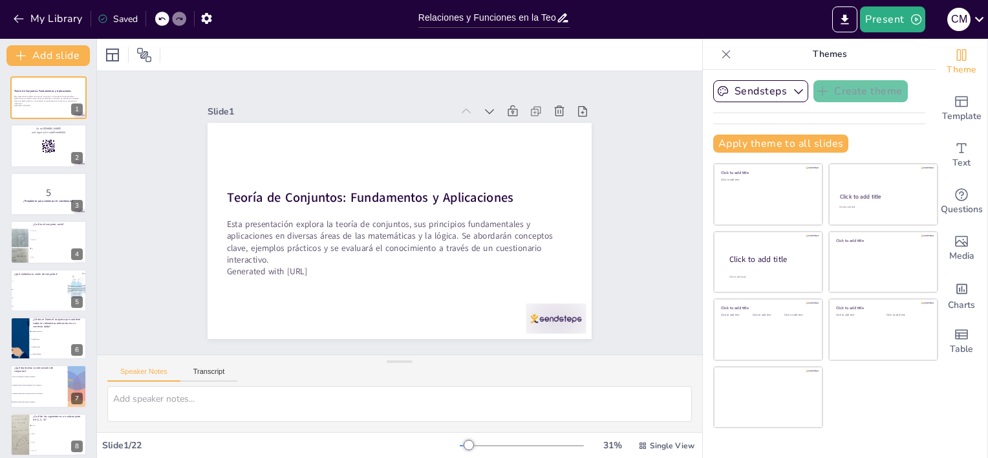
checkbox input "true"
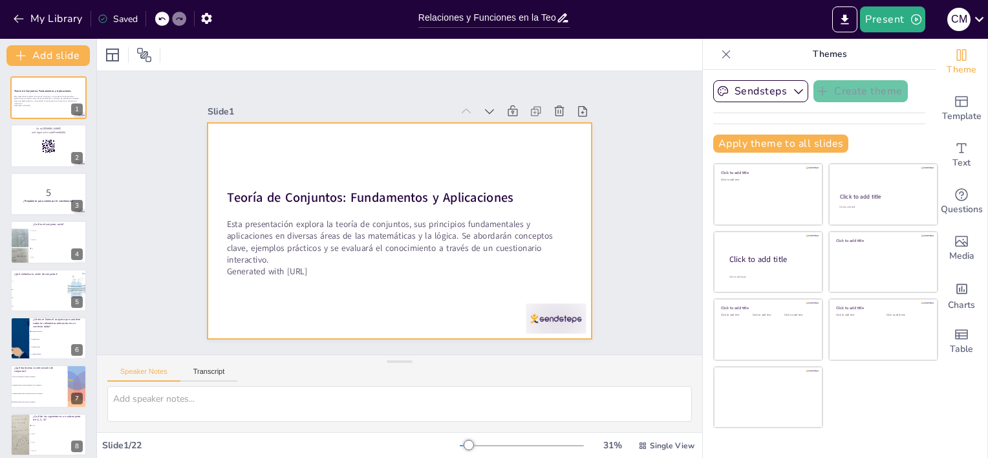
checkbox input "true"
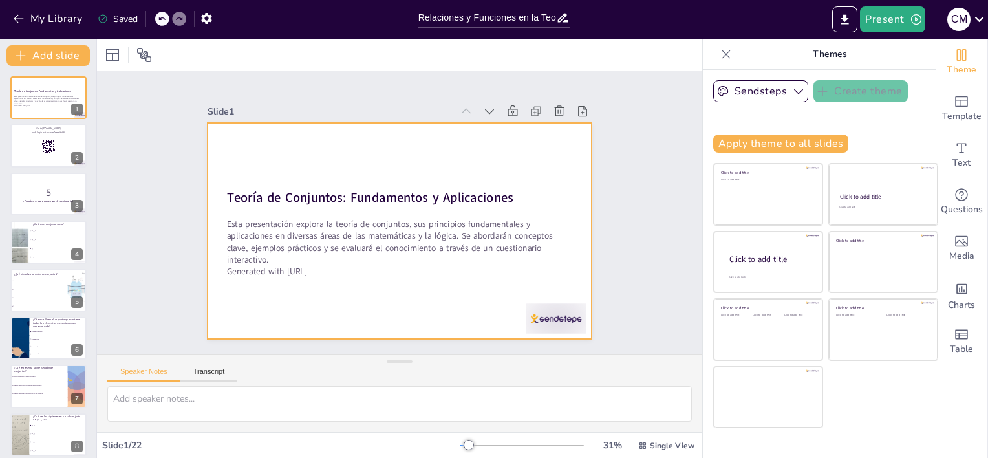
checkbox input "true"
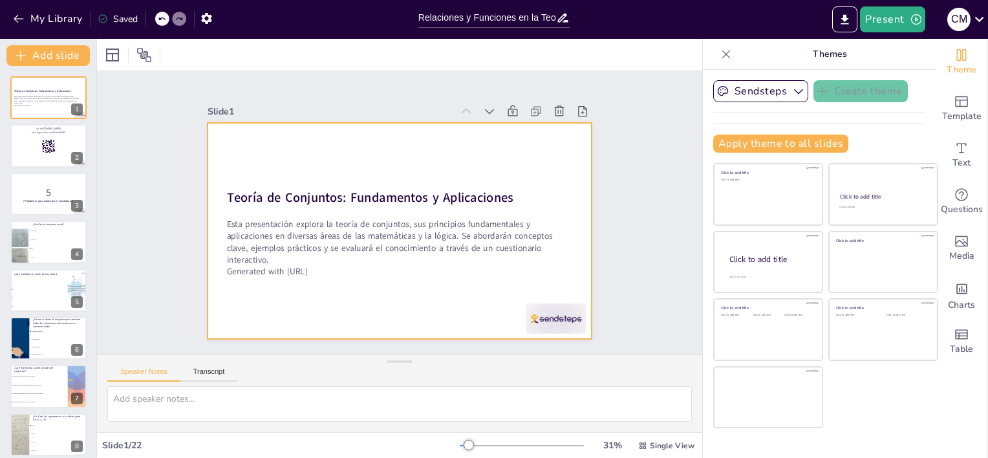
checkbox input "true"
